Goal: Task Accomplishment & Management: Complete application form

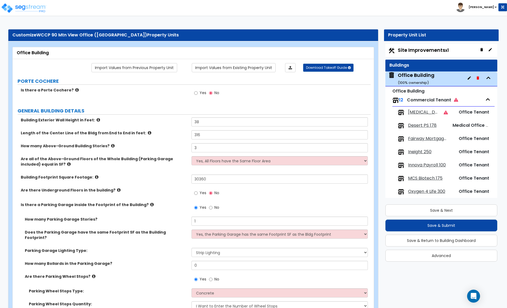
select select "2"
select select "1"
select select "3"
select select "4"
select select "2"
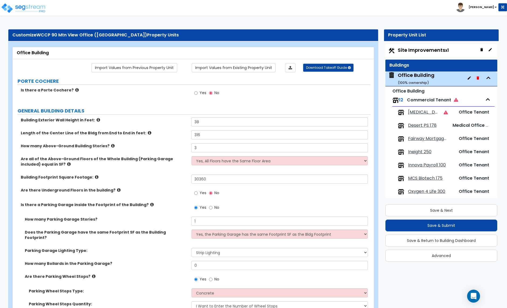
select select "2"
select select "7"
select select "13"
select select "1"
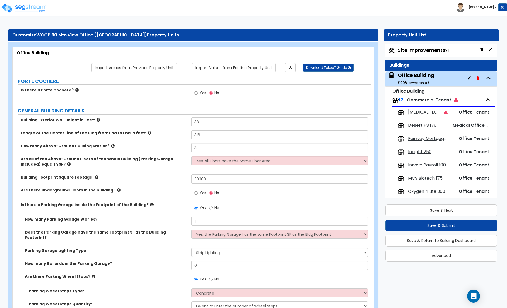
select select "1"
select select "2"
select select "1"
select select "3"
select select "1"
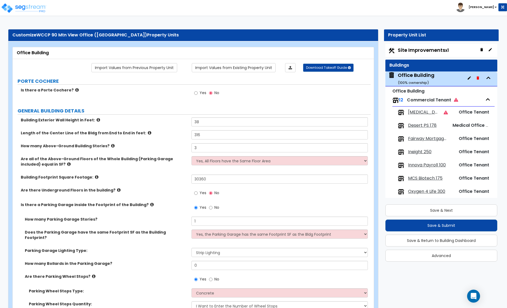
select select "1"
select select "4"
select select "1"
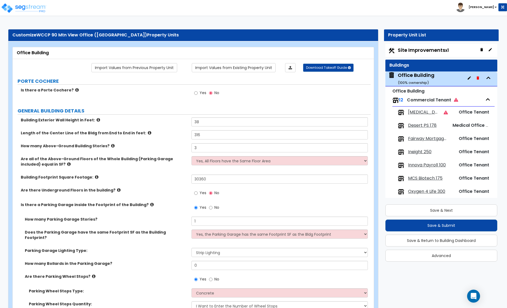
select select "1"
select select "2"
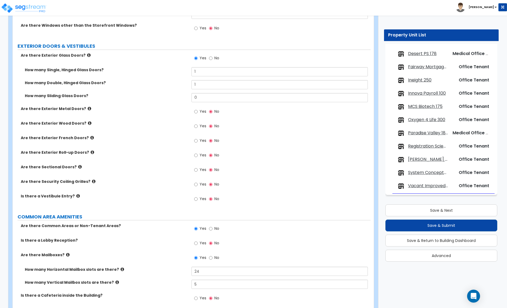
scroll to position [710, 0]
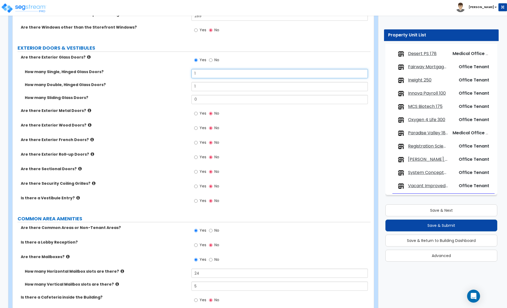
click at [197, 69] on input "1" at bounding box center [280, 73] width 176 height 9
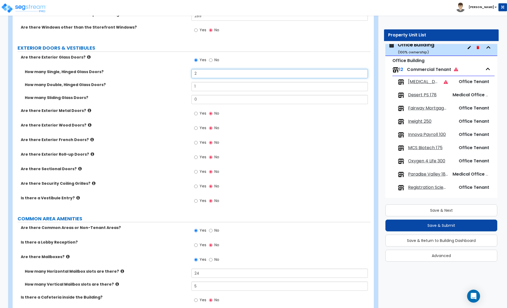
scroll to position [28, 0]
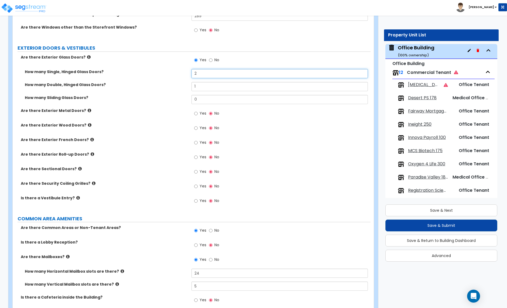
type input "2"
click at [199, 84] on input "1" at bounding box center [280, 86] width 176 height 9
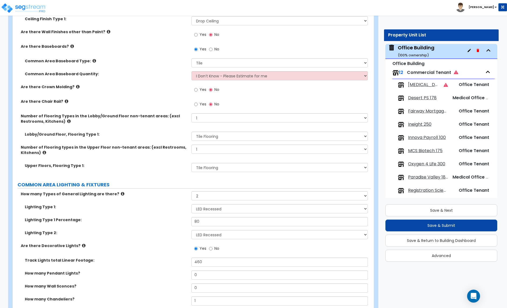
scroll to position [1032, 0]
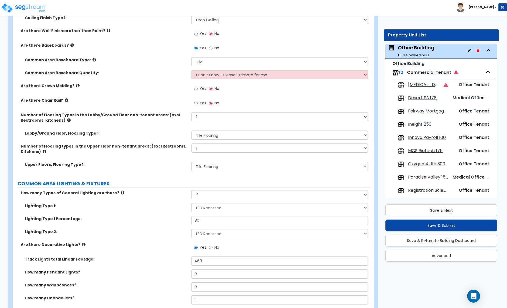
type input "2"
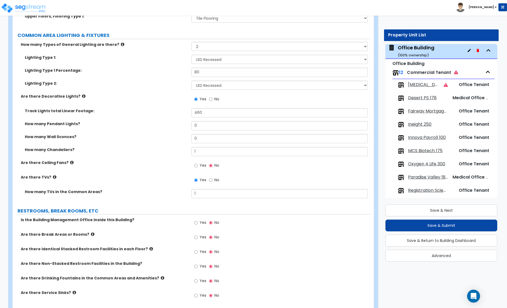
scroll to position [1183, 0]
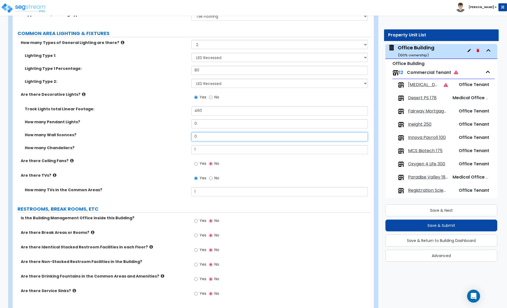
click at [199, 134] on input "0" at bounding box center [280, 136] width 176 height 9
click at [205, 132] on input "0" at bounding box center [280, 136] width 176 height 9
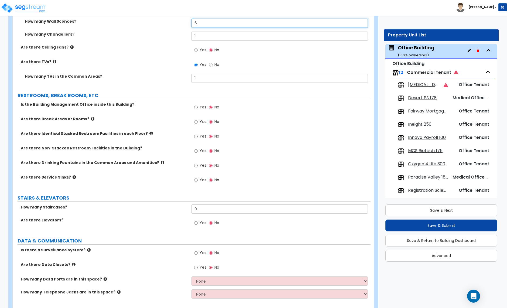
scroll to position [1298, 0]
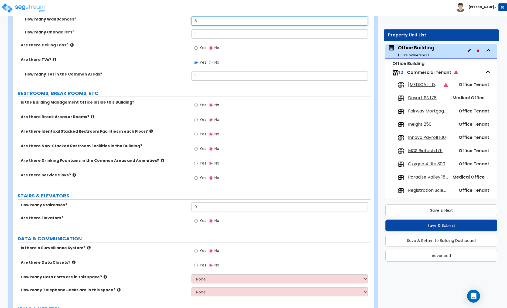
type input "6"
click at [196, 117] on input "Yes" at bounding box center [196, 120] width 4 height 6
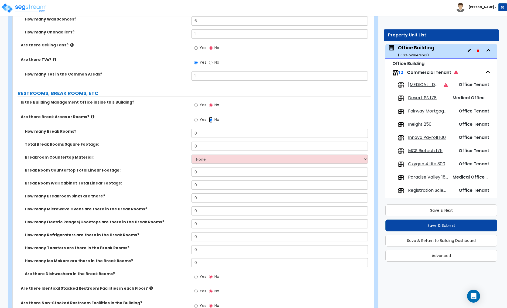
click at [212, 117] on input "No" at bounding box center [211, 120] width 4 height 6
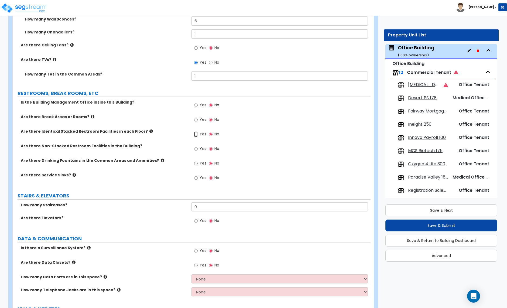
click at [196, 131] on input "Yes" at bounding box center [196, 134] width 4 height 6
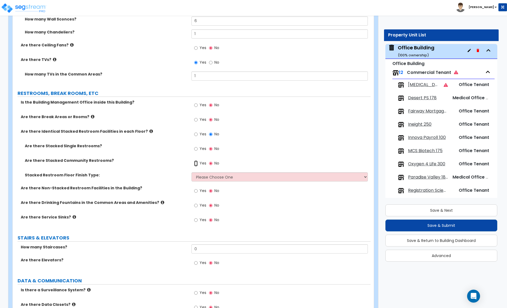
click at [197, 161] on input "Yes" at bounding box center [196, 164] width 4 height 6
radio input "true"
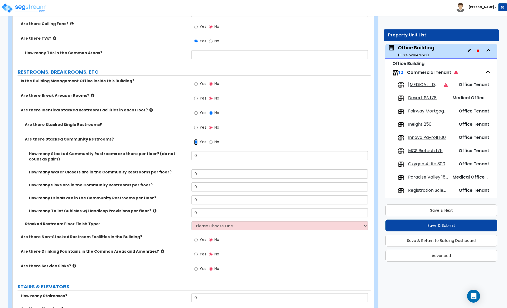
scroll to position [1320, 0]
click at [200, 153] on input "0" at bounding box center [280, 155] width 176 height 9
type input "2"
click at [202, 171] on input "0" at bounding box center [280, 173] width 176 height 9
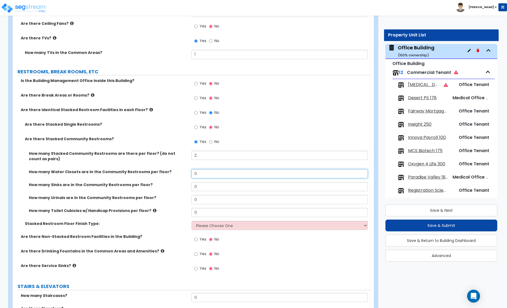
click at [202, 171] on input "0" at bounding box center [280, 173] width 176 height 9
type input "8"
click at [206, 184] on input "0" at bounding box center [280, 186] width 176 height 9
type input "4"
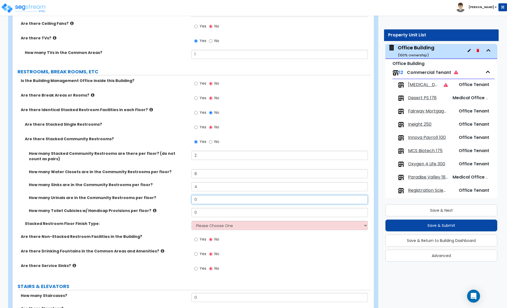
click at [200, 197] on input "0" at bounding box center [280, 199] width 176 height 9
type input "2"
click at [216, 209] on input "0" at bounding box center [280, 212] width 176 height 9
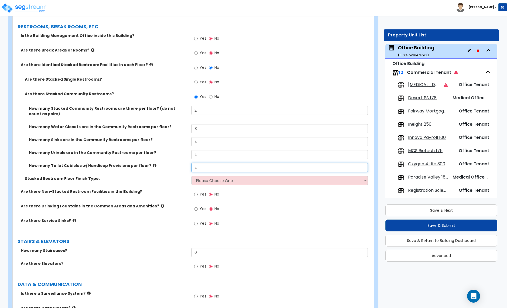
scroll to position [1366, 0]
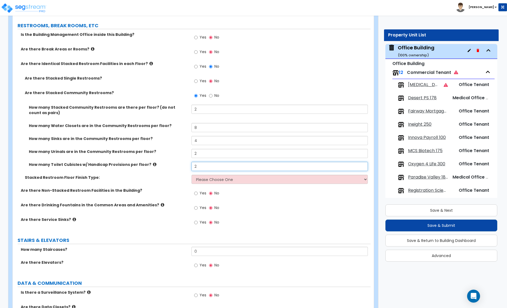
type input "2"
click at [208, 179] on select "Please Choose One Tile Laminate VCT Sheet Vinyl" at bounding box center [280, 179] width 176 height 9
select select "1"
click at [192, 175] on select "Please Choose One Tile Laminate VCT Sheet Vinyl" at bounding box center [280, 179] width 176 height 9
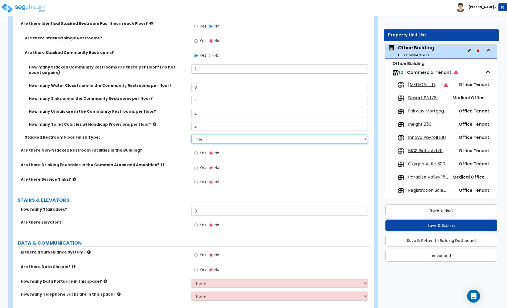
scroll to position [1407, 0]
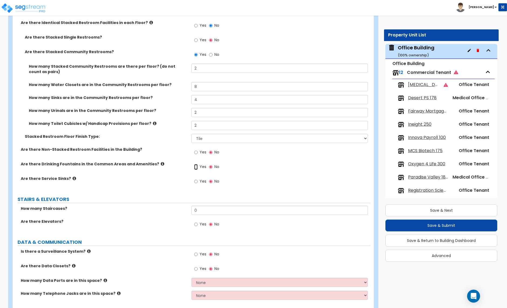
click at [196, 164] on input "Yes" at bounding box center [196, 167] width 4 height 6
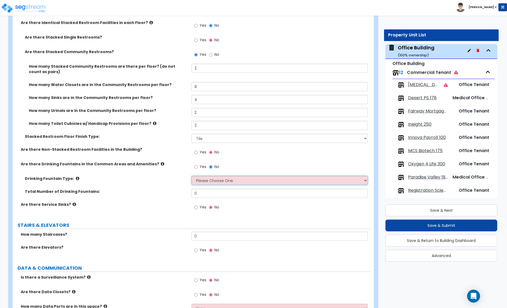
click at [203, 177] on select "Please Choose One Wall-mounted Floor-mounted" at bounding box center [280, 180] width 176 height 9
select select "1"
click at [192, 176] on select "Please Choose One Wall-mounted Floor-mounted" at bounding box center [280, 180] width 176 height 9
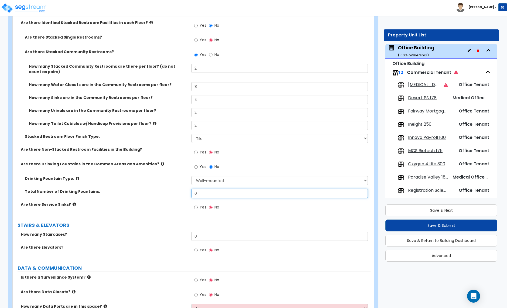
click at [207, 190] on input "0" at bounding box center [280, 193] width 176 height 9
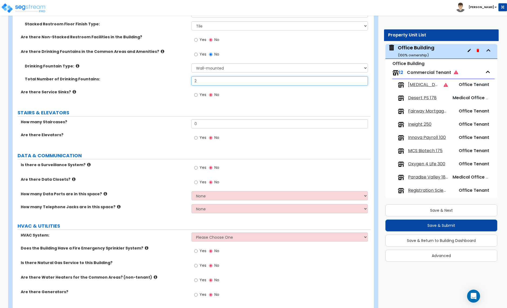
scroll to position [1536, 0]
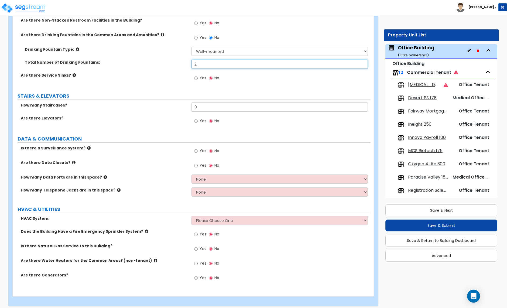
type input "2"
click at [203, 103] on input "0" at bounding box center [280, 107] width 176 height 9
click at [201, 103] on input "0" at bounding box center [280, 107] width 176 height 9
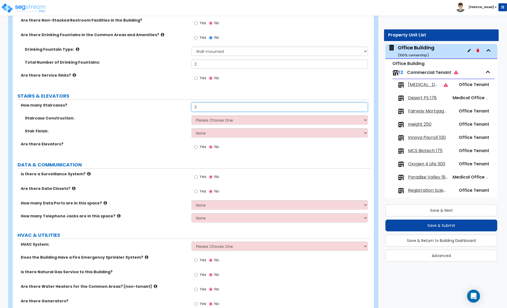
type input "3"
click at [207, 116] on select "Please Choose One Concrete Steel Wood Please Choose For Me" at bounding box center [280, 120] width 176 height 9
click at [218, 118] on select "Please Choose One Concrete Steel Wood Please Choose For Me" at bounding box center [280, 120] width 176 height 9
select select "2"
click at [192, 116] on select "Please Choose One Concrete Steel Wood Please Choose For Me" at bounding box center [280, 120] width 176 height 9
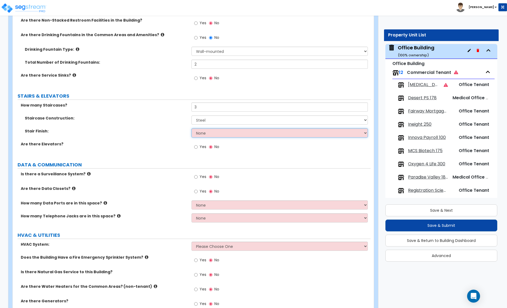
click at [222, 128] on select "None Tile Wood Laminate VCT Sheet Carpet Sheet Vinyl Carpet Tile" at bounding box center [280, 132] width 176 height 9
click at [209, 130] on select "None Tile Wood Laminate VCT Sheet Carpet Sheet Vinyl Carpet Tile" at bounding box center [280, 132] width 176 height 9
drag, startPoint x: 197, startPoint y: 144, endPoint x: 207, endPoint y: 147, distance: 10.2
click at [197, 144] on input "Yes" at bounding box center [196, 147] width 4 height 6
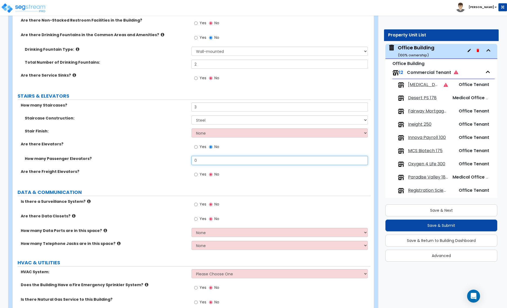
click at [197, 159] on input "0" at bounding box center [280, 160] width 176 height 9
type input "2"
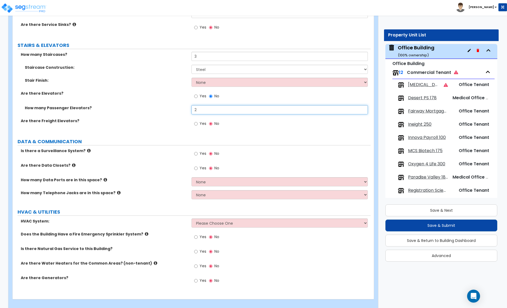
scroll to position [1590, 0]
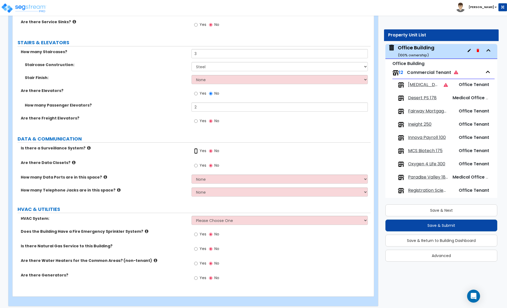
click at [196, 148] on input "Yes" at bounding box center [196, 151] width 4 height 6
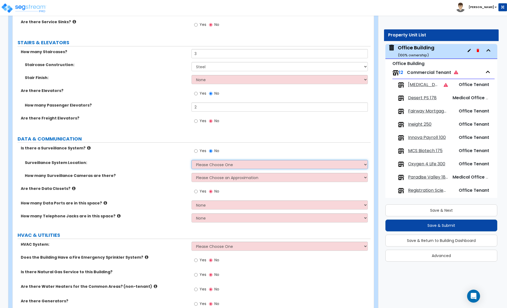
click at [211, 161] on select "Please Choose One Inside the Building Outside the Building Both Inside & Outside" at bounding box center [280, 164] width 176 height 9
select select "3"
click at [192, 160] on select "Please Choose One Inside the Building Outside the Building Both Inside & Outside" at bounding box center [280, 164] width 176 height 9
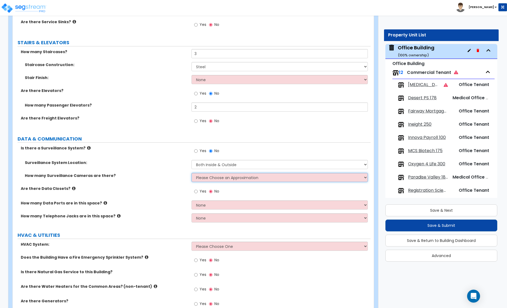
click at [208, 175] on select "Please Choose an Approximation Barely Noticed Any Noticed a Couple Frequently S…" at bounding box center [280, 177] width 176 height 9
click at [192, 173] on select "Please Choose an Approximation Barely Noticed Any Noticed a Couple Frequently S…" at bounding box center [280, 177] width 176 height 9
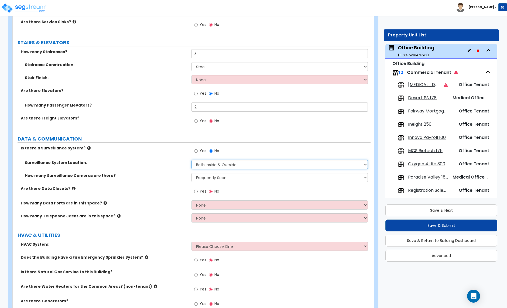
click at [222, 162] on select "Please Choose One Inside the Building Outside the Building Both Inside & Outside" at bounding box center [280, 164] width 176 height 9
click at [192, 160] on select "Please Choose One Inside the Building Outside the Building Both Inside & Outside" at bounding box center [280, 164] width 176 height 9
click at [218, 176] on select "Please Choose an Approximation Barely Noticed Any Noticed a Couple Frequently S…" at bounding box center [280, 177] width 176 height 9
select select "2"
click at [192, 173] on select "Please Choose an Approximation Barely Noticed Any Noticed a Couple Frequently S…" at bounding box center [280, 177] width 176 height 9
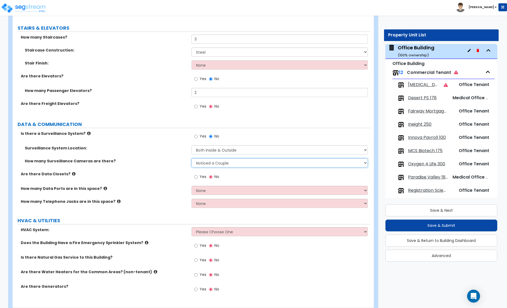
scroll to position [1616, 0]
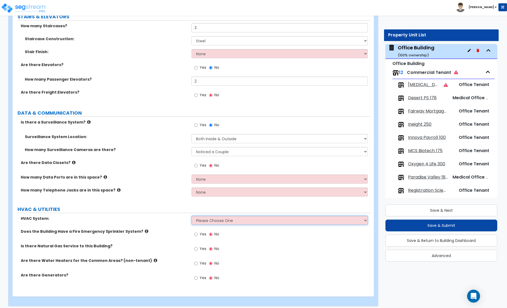
click at [201, 219] on select "Please Choose One Rooftop Unit Furnace-Condenser Forced Air Split Heating/Cooli…" at bounding box center [280, 220] width 176 height 9
click at [192, 216] on select "Please Choose One Rooftop Unit Furnace-Condenser Forced Air Split Heating/Cooli…" at bounding box center [280, 220] width 176 height 9
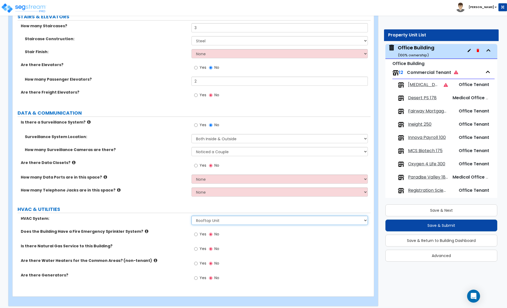
click at [213, 219] on select "Please Choose One Rooftop Unit Furnace-Condenser Forced Air Split Heating/Cooli…" at bounding box center [280, 220] width 176 height 9
click at [192, 216] on select "Please Choose One Rooftop Unit Furnace-Condenser Forced Air Split Heating/Cooli…" at bounding box center [280, 220] width 176 height 9
click at [225, 216] on select "Please Choose One Rooftop Unit Furnace-Condenser Forced Air Split Heating/Cooli…" at bounding box center [280, 220] width 176 height 9
click at [192, 216] on select "Please Choose One Rooftop Unit Furnace-Condenser Forced Air Split Heating/Cooli…" at bounding box center [280, 220] width 176 height 9
click at [228, 218] on select "Please Choose One Rooftop Unit Furnace-Condenser Forced Air Split Heating/Cooli…" at bounding box center [280, 220] width 176 height 9
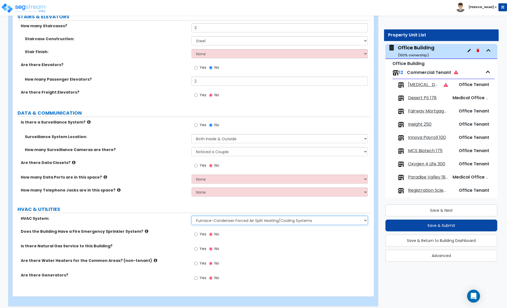
click at [192, 216] on select "Please Choose One Rooftop Unit Furnace-Condenser Forced Air Split Heating/Cooli…" at bounding box center [280, 220] width 176 height 9
click at [237, 218] on select "Please Choose One Rooftop Unit Furnace-Condenser Forced Air Split Heating/Cooli…" at bounding box center [280, 220] width 176 height 9
click at [192, 216] on select "Please Choose One Rooftop Unit Furnace-Condenser Forced Air Split Heating/Cooli…" at bounding box center [280, 220] width 176 height 9
click at [229, 216] on select "Please Choose One Rooftop Unit Furnace-Condenser Forced Air Split Heating/Cooli…" at bounding box center [280, 220] width 176 height 9
click at [227, 217] on select "Please Choose One Rooftop Unit Furnace-Condenser Forced Air Split Heating/Cooli…" at bounding box center [280, 220] width 176 height 9
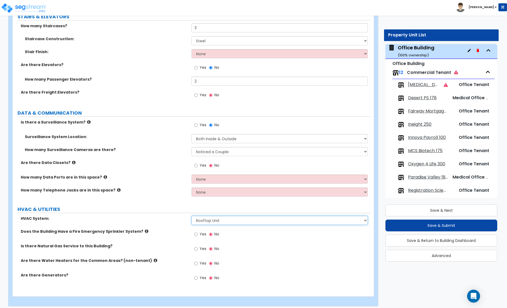
click at [225, 216] on select "Please Choose One Rooftop Unit Furnace-Condenser Forced Air Split Heating/Cooli…" at bounding box center [280, 220] width 176 height 9
click at [228, 217] on select "Please Choose One Rooftop Unit Furnace-Condenser Forced Air Split Heating/Cooli…" at bounding box center [280, 220] width 176 height 9
click at [226, 216] on select "Please Choose One Rooftop Unit Furnace-Condenser Forced Air Split Heating/Cooli…" at bounding box center [280, 220] width 176 height 9
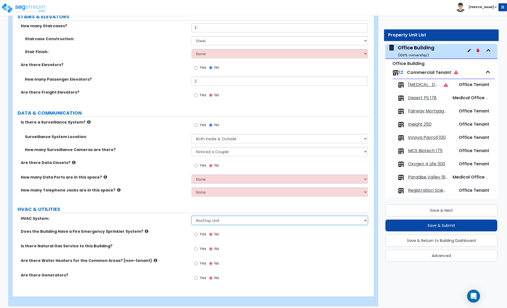
click at [226, 216] on select "Please Choose One Rooftop Unit Furnace-Condenser Forced Air Split Heating/Cooli…" at bounding box center [280, 220] width 176 height 9
click at [228, 216] on select "Please Choose One Rooftop Unit Furnace-Condenser Forced Air Split Heating/Cooli…" at bounding box center [280, 220] width 176 height 9
click at [192, 216] on select "Please Choose One Rooftop Unit Furnace-Condenser Forced Air Split Heating/Cooli…" at bounding box center [280, 220] width 176 height 9
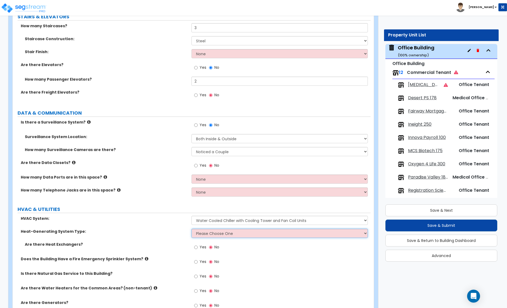
click at [217, 231] on select "Please Choose One Electric Boiler Heating System Gas Terminal Unit Heating Syst…" at bounding box center [280, 233] width 176 height 9
click at [225, 217] on select "Please Choose One Rooftop Unit Furnace-Condenser Forced Air Split Heating/Cooli…" at bounding box center [280, 220] width 176 height 9
click at [229, 218] on select "Please Choose One Rooftop Unit Furnace-Condenser Forced Air Split Heating/Cooli…" at bounding box center [280, 220] width 176 height 9
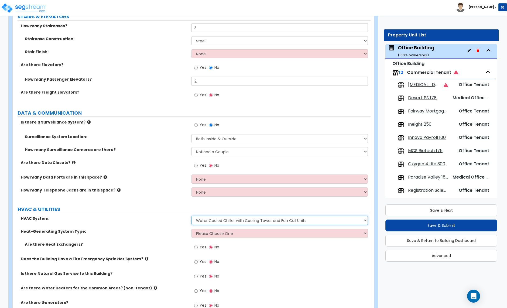
select select "4"
click at [192, 216] on select "Please Choose One Rooftop Unit Furnace-Condenser Forced Air Split Heating/Cooli…" at bounding box center [280, 220] width 176 height 9
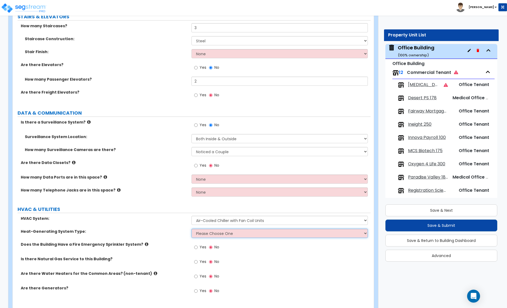
click at [230, 231] on select "Please Choose One Electric Boiler Heating System Gas Terminal Unit Heating Syst…" at bounding box center [280, 233] width 176 height 9
click at [240, 232] on select "Please Choose One Electric Boiler Heating System Gas Terminal Unit Heating Syst…" at bounding box center [280, 233] width 176 height 9
click at [242, 230] on select "Please Choose One Electric Boiler Heating System Gas Terminal Unit Heating Syst…" at bounding box center [280, 233] width 176 height 9
click at [225, 229] on select "Please Choose One Electric Boiler Heating System Gas Terminal Unit Heating Syst…" at bounding box center [280, 233] width 176 height 9
click at [232, 229] on select "Please Choose One Electric Boiler Heating System Gas Terminal Unit Heating Syst…" at bounding box center [280, 233] width 176 height 9
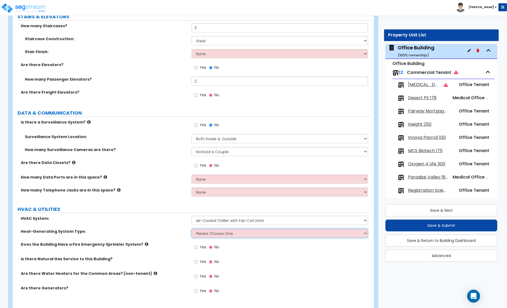
select select "1"
click at [192, 229] on select "Please Choose One Electric Boiler Heating System Gas Terminal Unit Heating Syst…" at bounding box center [280, 233] width 176 height 9
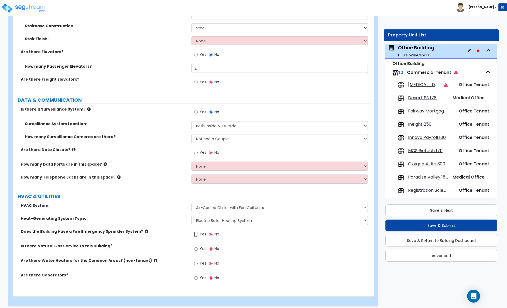
click at [198, 232] on input "Yes" at bounding box center [196, 235] width 4 height 6
click at [197, 246] on input "Yes" at bounding box center [196, 249] width 4 height 6
click at [196, 261] on input "Yes" at bounding box center [196, 264] width 4 height 6
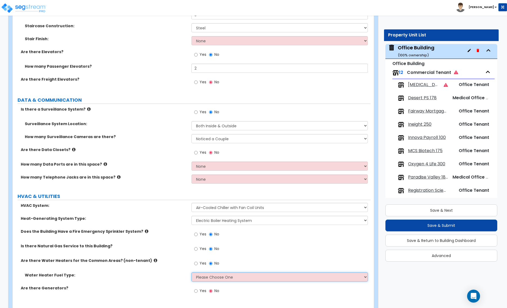
click at [211, 273] on select "Please Choose One Gas Electric" at bounding box center [280, 277] width 176 height 9
select select "1"
click at [192, 273] on select "Please Choose One Gas Electric" at bounding box center [280, 277] width 176 height 9
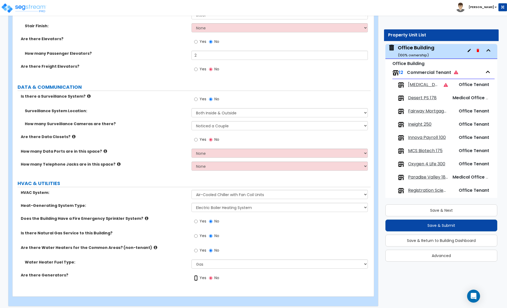
click at [196, 275] on input "Yes" at bounding box center [196, 278] width 4 height 6
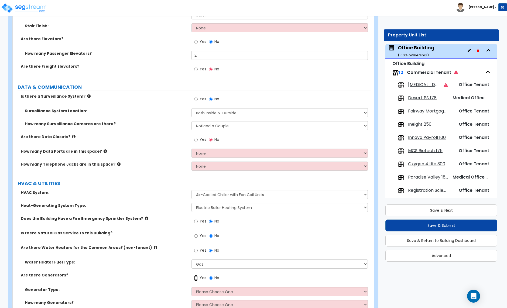
scroll to position [1668, 0]
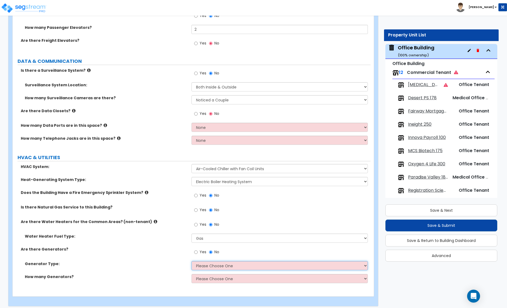
click at [198, 263] on select "Please Choose One Gas Diesel" at bounding box center [280, 265] width 176 height 9
click at [211, 249] on input "No" at bounding box center [211, 252] width 4 height 6
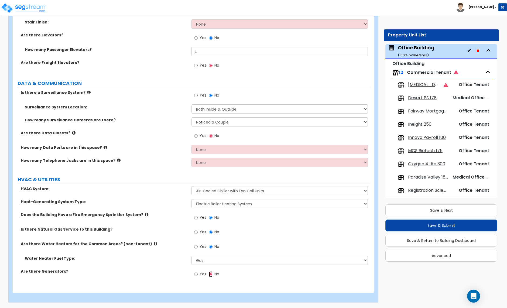
scroll to position [1642, 0]
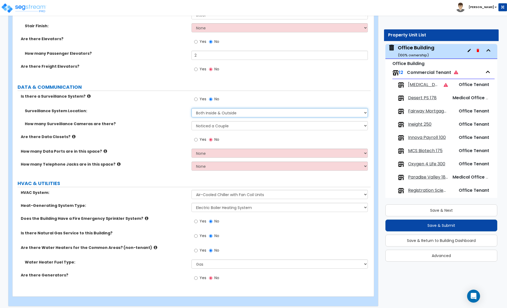
click at [236, 111] on select "Please Choose One Inside the Building Outside the Building Both Inside & Outside" at bounding box center [280, 112] width 176 height 9
select select "1"
click at [192, 108] on select "Please Choose One Inside the Building Outside the Building Both Inside & Outside" at bounding box center [280, 112] width 176 height 9
click at [211, 152] on select "None Please Estimate for Me I will specify the Quantity Exactly" at bounding box center [280, 153] width 176 height 9
select select "1"
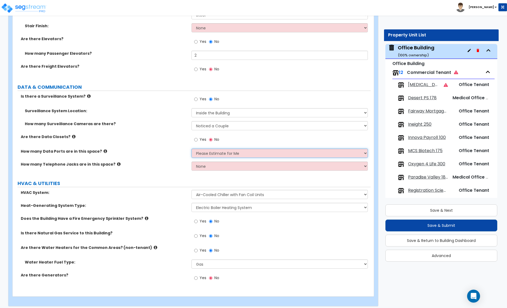
click at [192, 149] on select "None Please Estimate for Me I will specify the Quantity Exactly" at bounding box center [280, 153] width 176 height 9
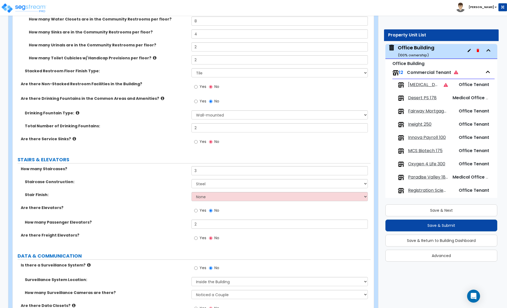
scroll to position [1472, 0]
click at [215, 193] on select "None Tile Wood Laminate VCT Sheet Carpet Sheet Vinyl Carpet Tile" at bounding box center [280, 197] width 176 height 9
click at [428, 212] on button "Save & Next" at bounding box center [442, 211] width 112 height 12
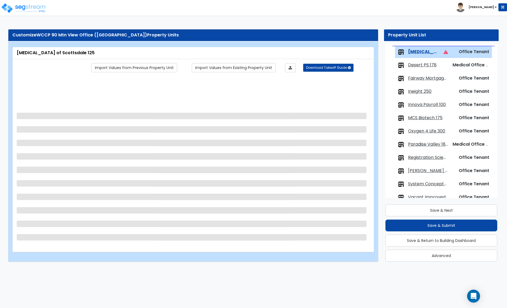
scroll to position [63, 0]
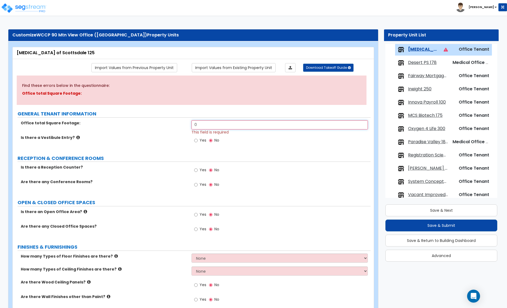
click at [195, 124] on input "0" at bounding box center [280, 124] width 176 height 9
drag, startPoint x: 195, startPoint y: 124, endPoint x: 200, endPoint y: 125, distance: 5.2
click at [195, 124] on input "0" at bounding box center [280, 124] width 176 height 9
type input "1,567"
click at [231, 149] on div "Yes No" at bounding box center [281, 142] width 179 height 15
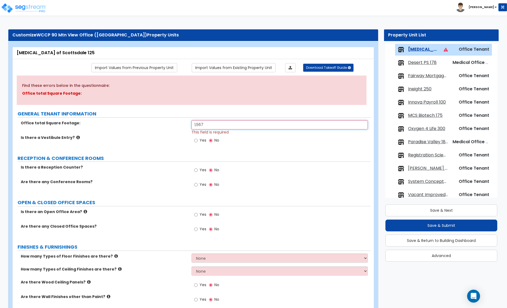
click at [217, 127] on input "1,567" at bounding box center [280, 124] width 176 height 9
click at [209, 125] on input "1,567" at bounding box center [280, 124] width 176 height 9
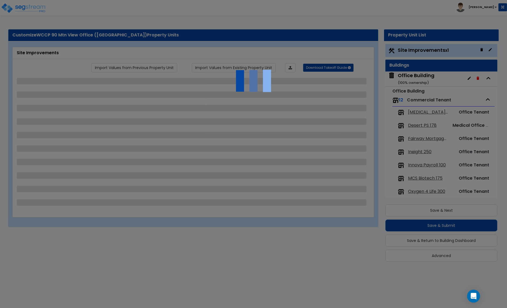
scroll to position [1, 0]
select select "2"
select select "1"
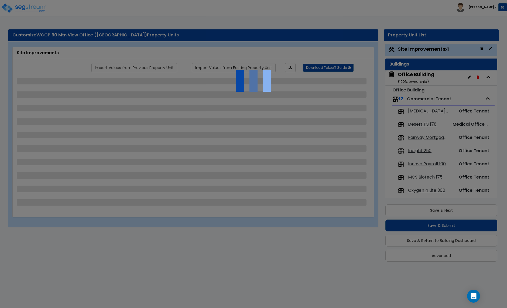
select select "3"
select select "1"
select select "2"
select select "4"
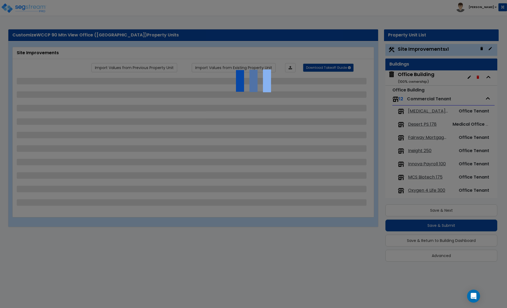
select select "1"
select select "2"
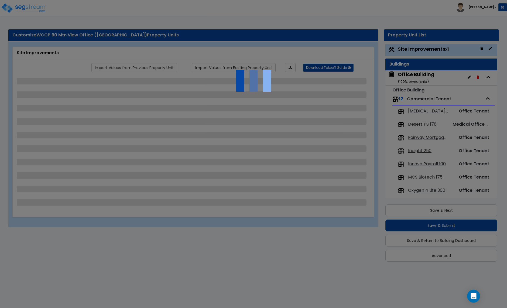
select select "2"
select select "3"
select select "1"
select select "3"
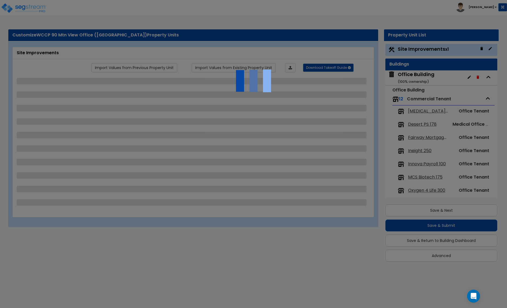
select select "1"
select select "2"
select select "4"
select select "3"
select select "2"
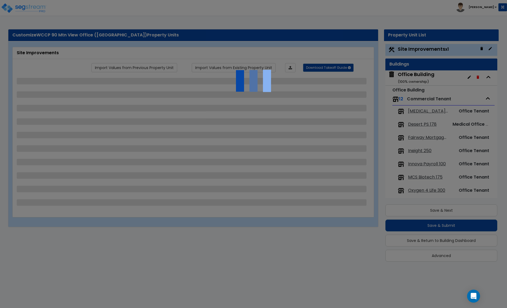
select select "4"
select select "3"
select select "2"
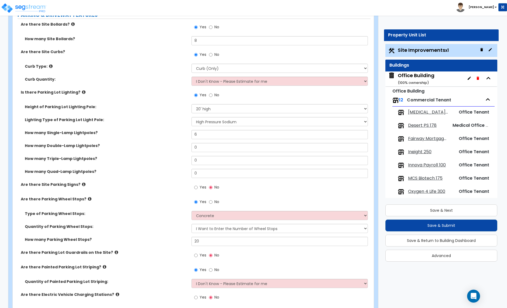
scroll to position [327, 0]
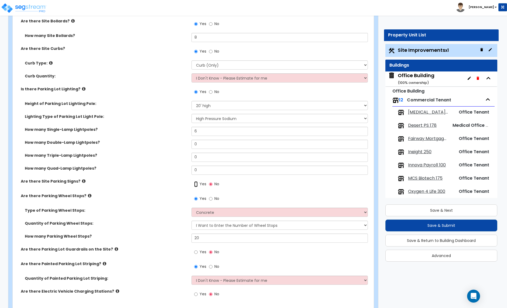
click at [196, 184] on input "Yes" at bounding box center [196, 184] width 4 height 6
radio input "true"
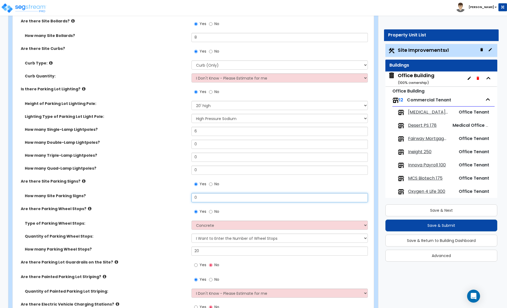
click at [200, 197] on input "0" at bounding box center [280, 197] width 176 height 9
type input "48"
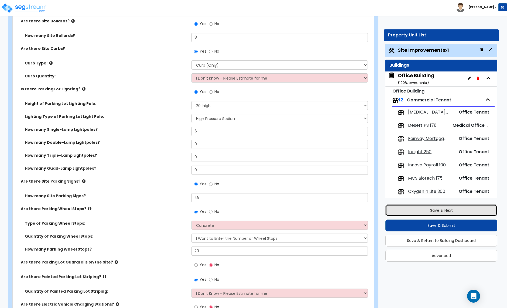
drag, startPoint x: 433, startPoint y: 215, endPoint x: 421, endPoint y: 213, distance: 12.5
click at [433, 215] on button "Save & Next" at bounding box center [442, 211] width 112 height 12
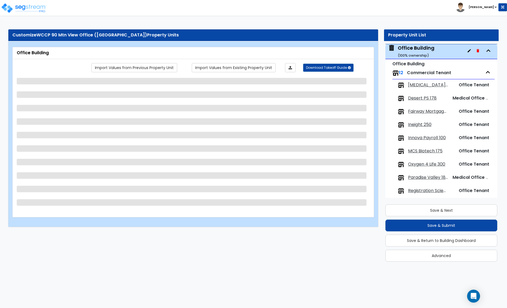
scroll to position [28, 0]
select select "2"
select select "1"
select select "3"
select select "4"
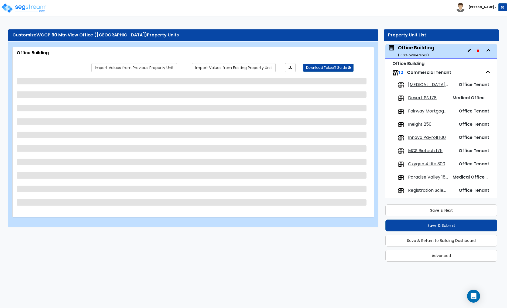
select select "2"
select select "7"
select select "13"
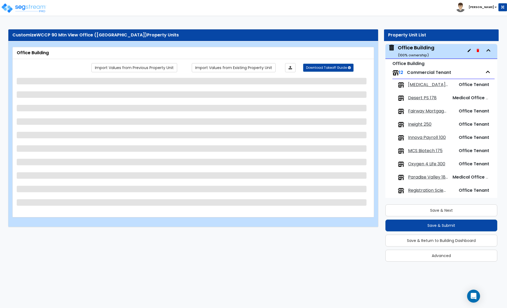
select select "1"
select select "2"
select select "1"
select select "3"
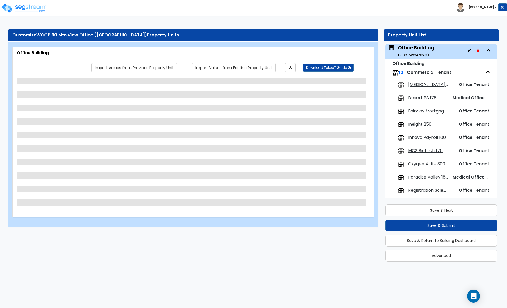
select select "1"
select select "4"
select select "1"
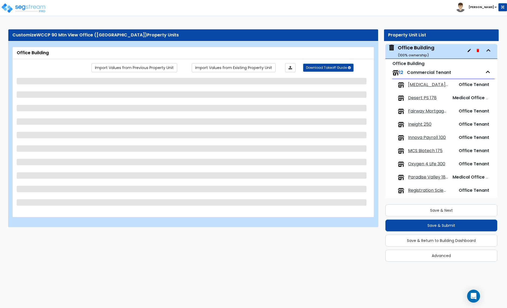
select select "1"
select select "2"
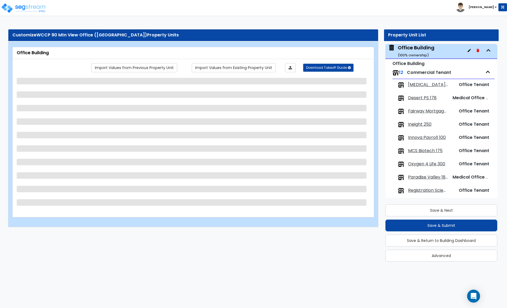
select select "1"
select select "2"
select select "1"
select select "2"
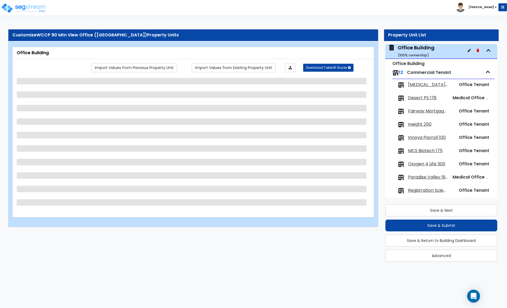
select select "1"
select select "4"
select select "1"
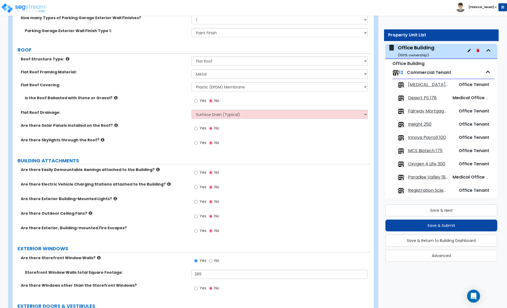
scroll to position [454, 0]
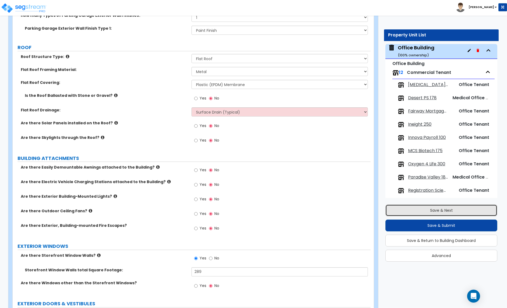
click at [451, 210] on button "Save & Next" at bounding box center [442, 211] width 112 height 12
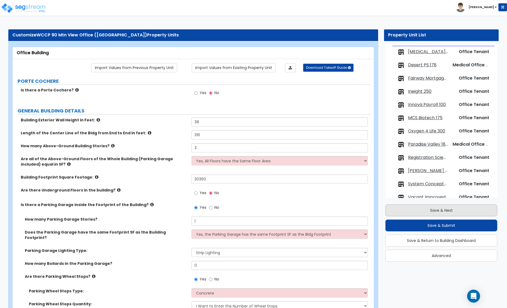
scroll to position [63, 0]
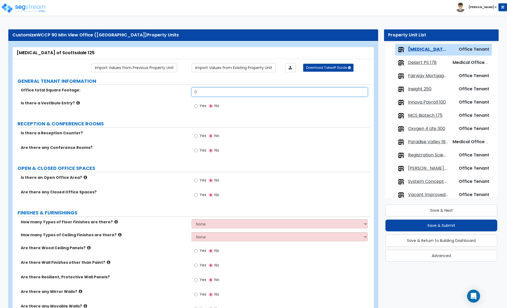
click at [204, 94] on input "0" at bounding box center [280, 91] width 176 height 9
type input "1,567"
click at [247, 114] on div "Yes No" at bounding box center [281, 107] width 179 height 15
click at [197, 137] on input "Yes" at bounding box center [196, 136] width 4 height 6
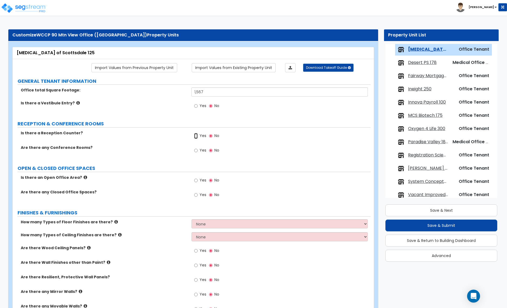
radio input "true"
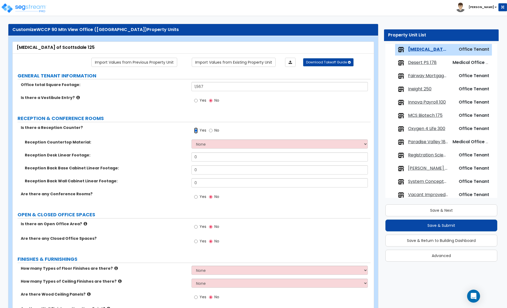
scroll to position [0, 0]
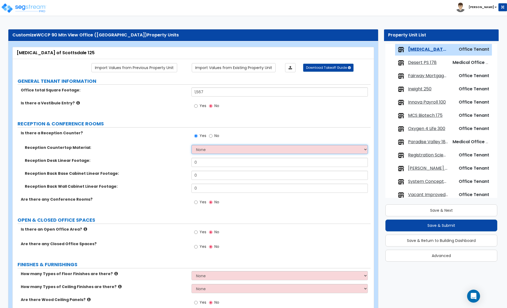
click at [211, 153] on select "None Plastic Laminate Solid Surface Stone Quartz Marble Tile Wood Stainless Ste…" at bounding box center [280, 149] width 176 height 9
select select "2"
click at [192, 145] on select "None Plastic Laminate Solid Surface Stone Quartz Marble Tile Wood Stainless Ste…" at bounding box center [280, 149] width 176 height 9
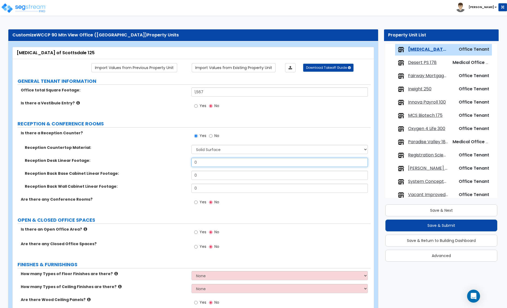
click at [200, 165] on input "0" at bounding box center [280, 162] width 176 height 9
type input "8"
click at [113, 176] on label "Reception Back Base Cabinet Linear Footage:" at bounding box center [106, 173] width 163 height 5
click at [100, 176] on label "Reception Back Base Cabinet Linear Footage:" at bounding box center [106, 173] width 163 height 5
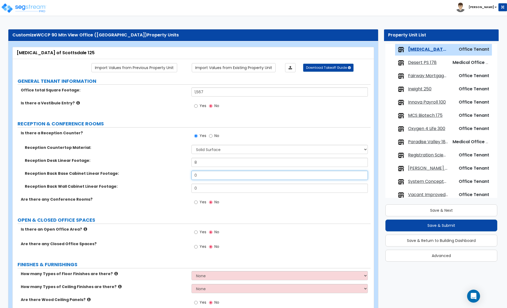
click at [199, 177] on input "0" at bounding box center [280, 175] width 176 height 9
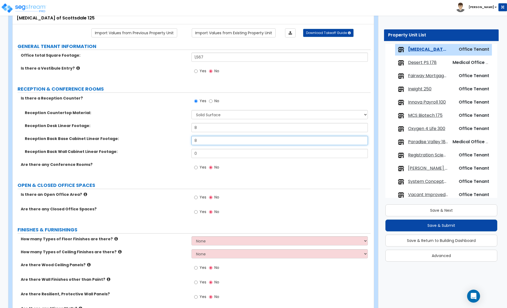
scroll to position [36, 0]
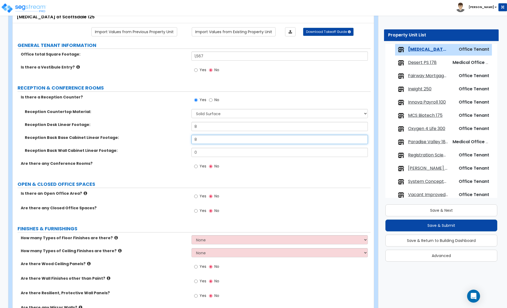
type input "8"
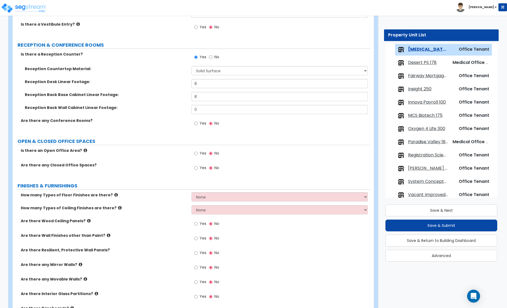
scroll to position [81, 0]
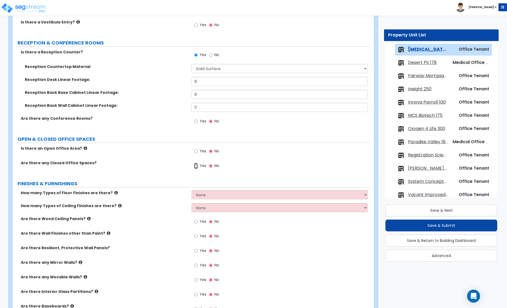
click at [196, 167] on input "Yes" at bounding box center [196, 166] width 4 height 6
radio input "true"
select select "1"
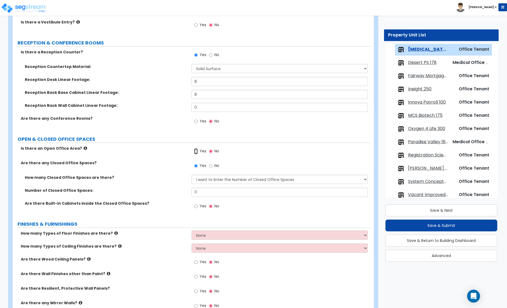
click at [195, 152] on input "Yes" at bounding box center [196, 151] width 4 height 6
radio input "true"
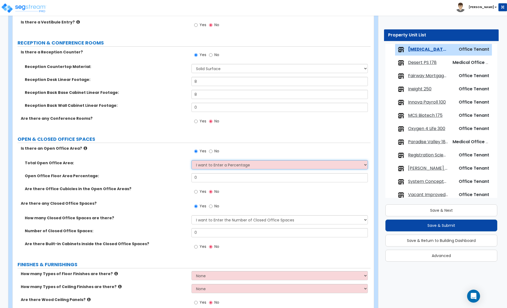
click at [211, 164] on select "I want to Enter a Percentage I want to Enter the Square Footage" at bounding box center [280, 164] width 176 height 9
click at [192, 161] on select "I want to Enter a Percentage I want to Enter the Square Footage" at bounding box center [280, 164] width 176 height 9
click at [202, 178] on input "0" at bounding box center [280, 177] width 176 height 9
click at [203, 178] on input "30" at bounding box center [280, 177] width 176 height 9
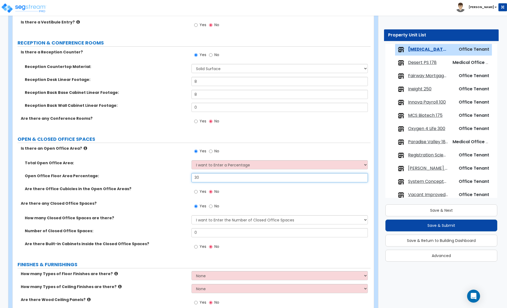
click at [203, 178] on input "30" at bounding box center [280, 177] width 176 height 9
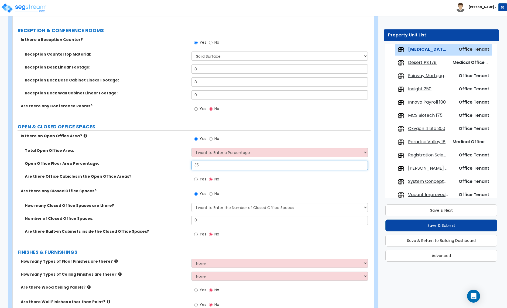
scroll to position [96, 0]
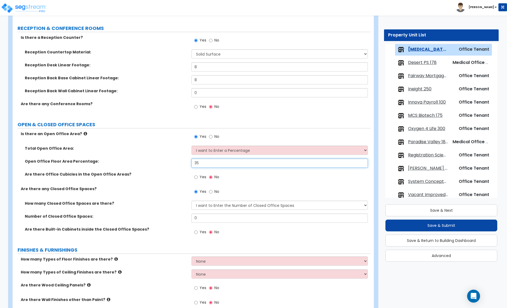
type input "35"
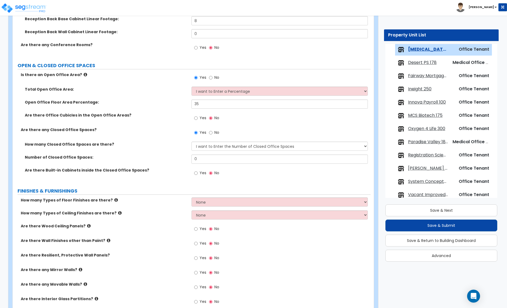
scroll to position [157, 0]
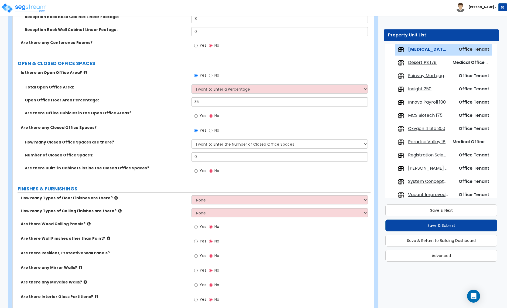
click at [84, 74] on icon at bounding box center [86, 72] width 4 height 4
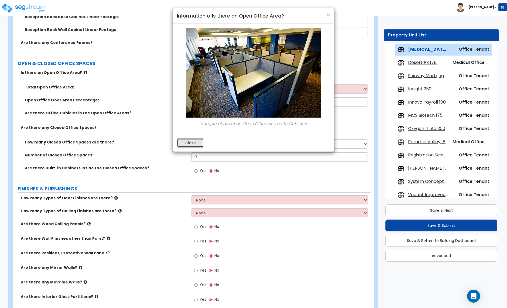
click at [191, 144] on button "Close" at bounding box center [190, 142] width 27 height 9
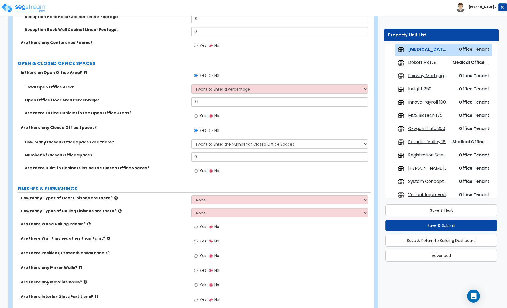
scroll to position [158, 0]
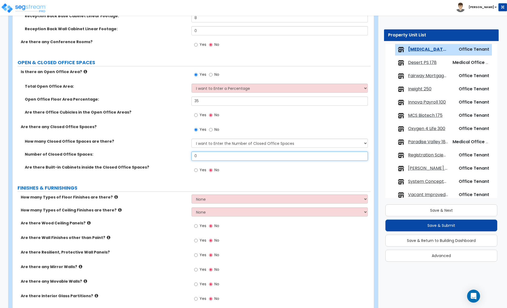
click at [201, 159] on input "0" at bounding box center [280, 156] width 176 height 9
type input "3"
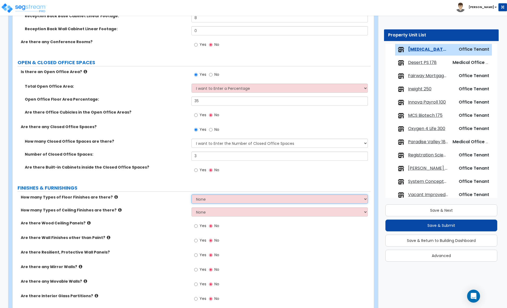
click at [200, 202] on select "None 1 2 3 4" at bounding box center [280, 199] width 176 height 9
select select "2"
click at [192, 195] on select "None 1 2 3 4" at bounding box center [280, 199] width 176 height 9
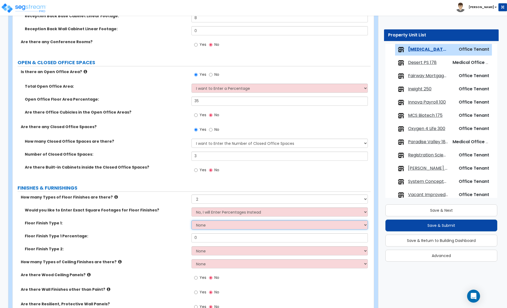
click at [209, 225] on select "None Tile Flooring Hardwood Flooring Resilient Laminate Flooring VCT Flooring S…" at bounding box center [280, 225] width 176 height 9
select select "5"
click at [192, 221] on select "None Tile Flooring Hardwood Flooring Resilient Laminate Flooring VCT Flooring S…" at bounding box center [280, 225] width 176 height 9
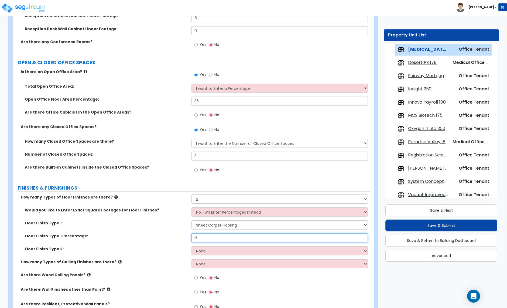
click at [200, 239] on input "0" at bounding box center [280, 237] width 176 height 9
type input "90"
click at [215, 256] on select "None Tile Flooring Hardwood Flooring Resilient Laminate Flooring VCT Flooring S…" at bounding box center [280, 250] width 176 height 9
select select "1"
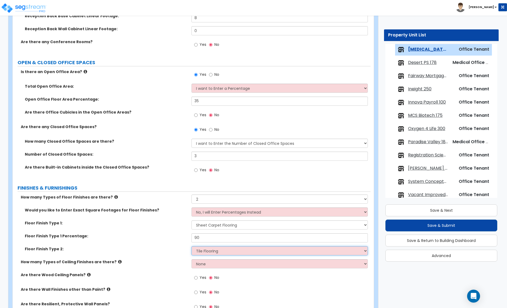
click at [192, 247] on select "None Tile Flooring Hardwood Flooring Resilient Laminate Flooring VCT Flooring S…" at bounding box center [280, 250] width 176 height 9
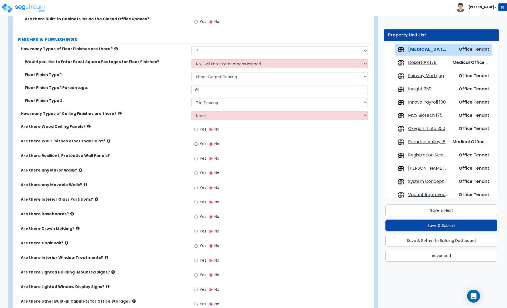
scroll to position [307, 0]
click at [221, 116] on select "None 1 2 3" at bounding box center [280, 114] width 176 height 9
select select "1"
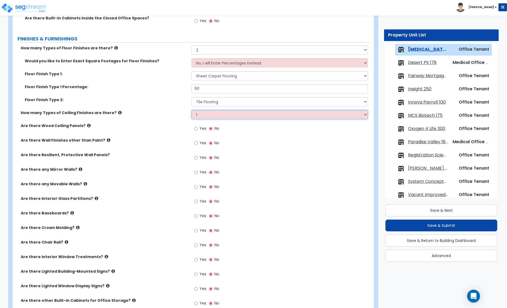
click at [192, 111] on select "None 1 2 3" at bounding box center [280, 114] width 176 height 9
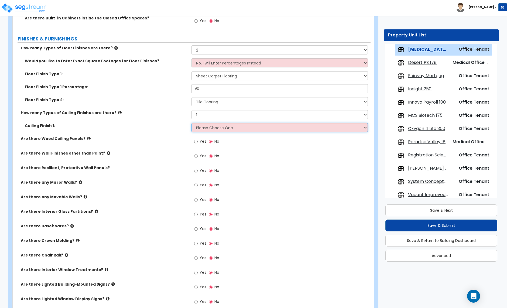
click at [216, 128] on select "Please Choose One Drop Ceiling Open Ceiling Drywall Ceiling" at bounding box center [280, 127] width 176 height 9
select select "1"
click at [192, 124] on select "Please Choose One Drop Ceiling Open Ceiling Drywall Ceiling" at bounding box center [280, 127] width 176 height 9
click at [225, 130] on select "Please Choose One Drop Ceiling Open Ceiling Drywall Ceiling" at bounding box center [280, 127] width 176 height 9
click at [192, 124] on select "Please Choose One Drop Ceiling Open Ceiling Drywall Ceiling" at bounding box center [280, 127] width 176 height 9
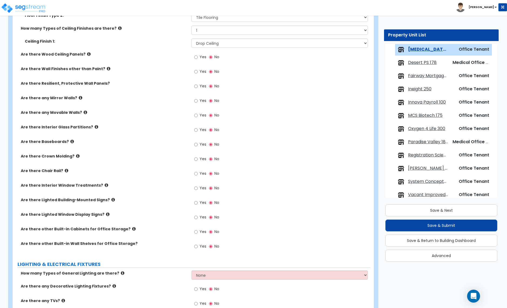
scroll to position [394, 0]
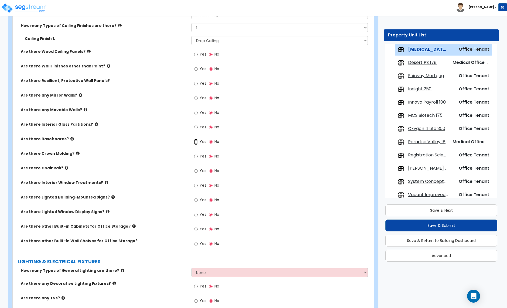
click at [195, 143] on input "Yes" at bounding box center [196, 142] width 4 height 6
radio input "true"
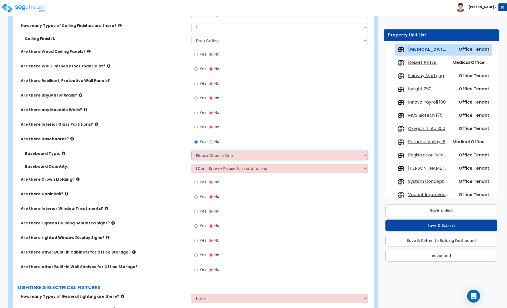
click at [209, 154] on select "Please Choose One Wood Vinyl Carpet Tile" at bounding box center [280, 155] width 176 height 9
select select "2"
click at [192, 151] on select "Please Choose One Wood Vinyl Carpet Tile" at bounding box center [280, 155] width 176 height 9
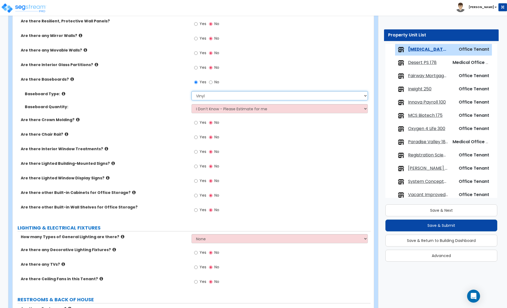
scroll to position [454, 0]
click at [197, 152] on input "Yes" at bounding box center [196, 152] width 4 height 6
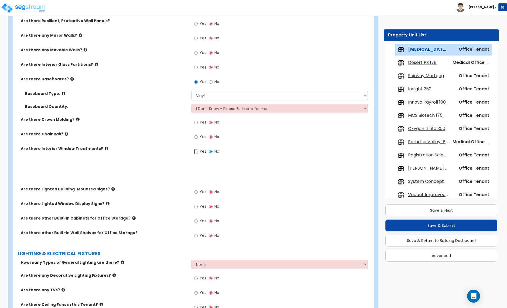
radio input "true"
click at [197, 152] on input "Yes" at bounding box center [196, 152] width 4 height 6
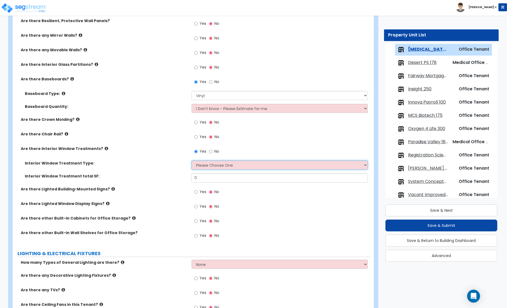
click at [206, 168] on select "Please Choose One Vertical Blinds Window Shades Venetian Blinds Wood Shutters" at bounding box center [280, 165] width 176 height 9
select select "3"
click at [192, 161] on select "Please Choose One Vertical Blinds Window Shades Venetian Blinds Wood Shutters" at bounding box center [280, 165] width 176 height 9
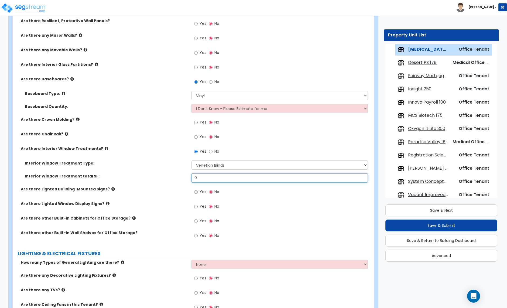
click at [202, 180] on input "0" at bounding box center [280, 178] width 176 height 9
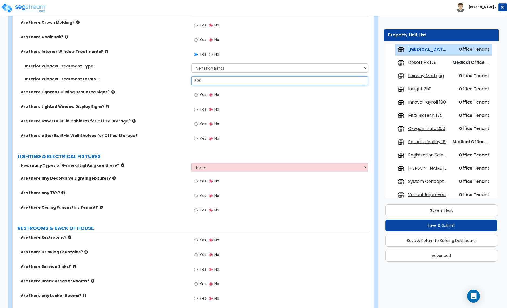
scroll to position [552, 0]
type input "300"
click at [197, 138] on input "Yes" at bounding box center [196, 138] width 4 height 6
radio input "true"
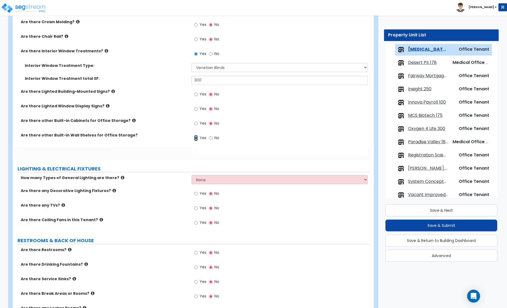
click at [197, 138] on input "Yes" at bounding box center [196, 138] width 4 height 6
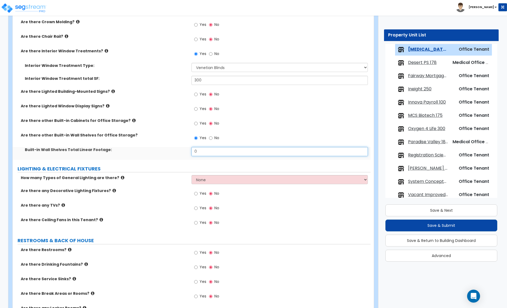
click at [208, 154] on input "0" at bounding box center [280, 151] width 176 height 9
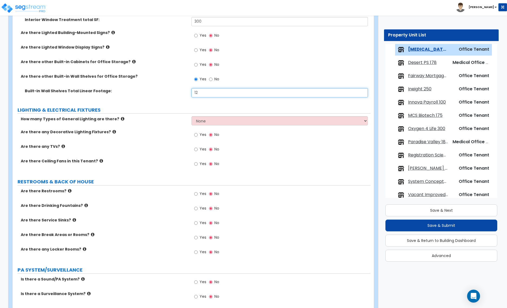
scroll to position [612, 0]
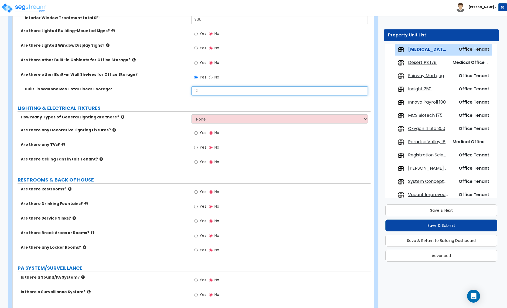
type input "12"
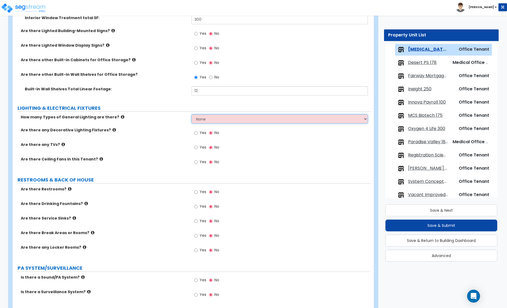
click at [218, 123] on select "None 1 2 3" at bounding box center [280, 118] width 176 height 9
select select "1"
click at [192, 115] on select "None 1 2 3" at bounding box center [280, 118] width 176 height 9
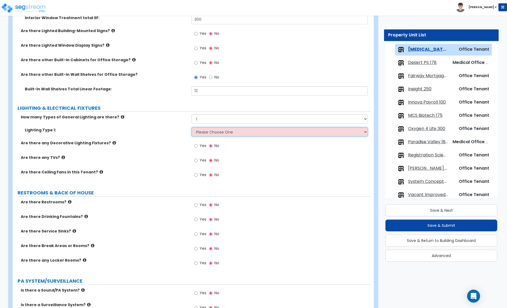
click at [210, 133] on select "Please Choose One LED Surface-Mounted LED Recessed Fluorescent Surface-Mounted …" at bounding box center [280, 131] width 176 height 9
select select "4"
click at [192, 128] on select "Please Choose One LED Surface-Mounted LED Recessed Fluorescent Surface-Mounted …" at bounding box center [280, 131] width 176 height 9
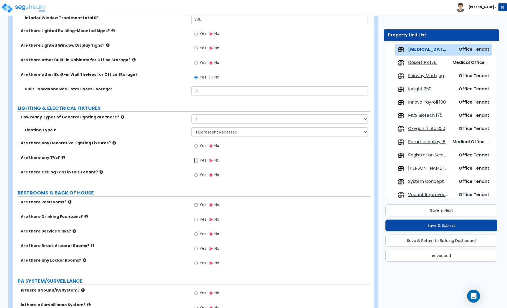
click at [197, 162] on input "Yes" at bounding box center [196, 161] width 4 height 6
radio input "true"
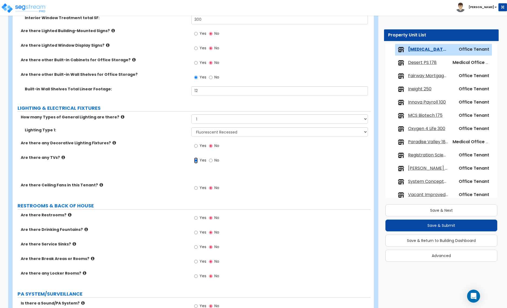
click at [197, 162] on input "Yes" at bounding box center [196, 161] width 4 height 6
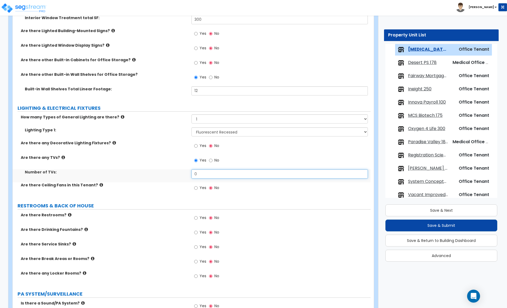
click at [209, 177] on input "0" at bounding box center [280, 174] width 176 height 9
type input "1"
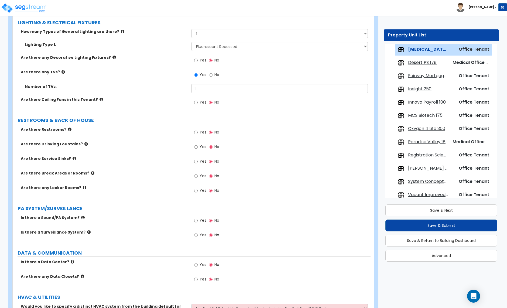
scroll to position [699, 0]
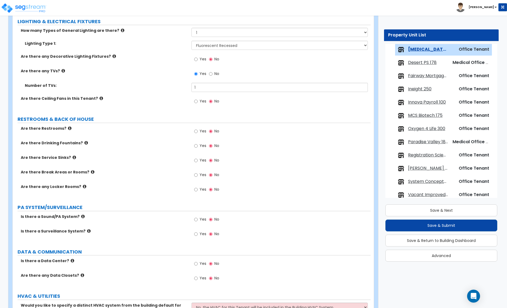
click at [198, 177] on label "Yes" at bounding box center [200, 175] width 12 height 9
click at [198, 177] on input "Yes" at bounding box center [196, 175] width 4 height 6
radio input "true"
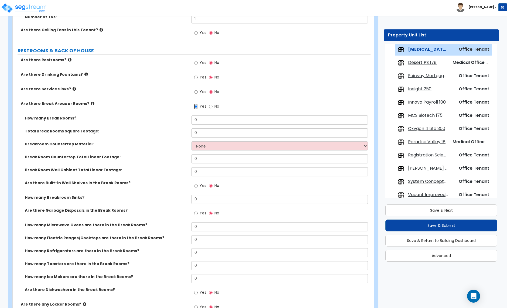
scroll to position [776, 0]
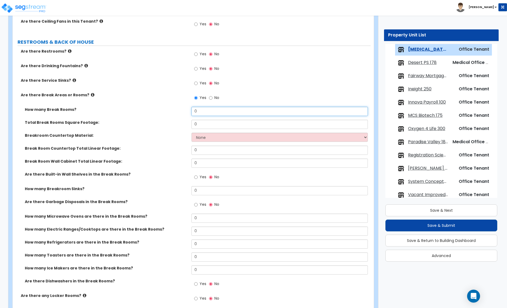
click at [200, 113] on input "0" at bounding box center [280, 111] width 176 height 9
type input "1"
click at [201, 126] on input "0" at bounding box center [280, 124] width 176 height 9
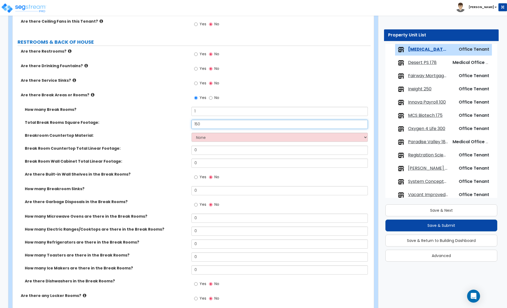
type input "150"
click at [207, 139] on select "None Plastic Laminate Solid Surface Stone Quartz Marble Tile Wood Stainless Ste…" at bounding box center [280, 137] width 176 height 9
click at [192, 134] on select "None Plastic Laminate Solid Surface Stone Quartz Marble Tile Wood Stainless Ste…" at bounding box center [280, 137] width 176 height 9
click at [208, 138] on select "None Plastic Laminate Solid Surface Stone Quartz Marble Tile Wood Stainless Ste…" at bounding box center [280, 137] width 176 height 9
select select "1"
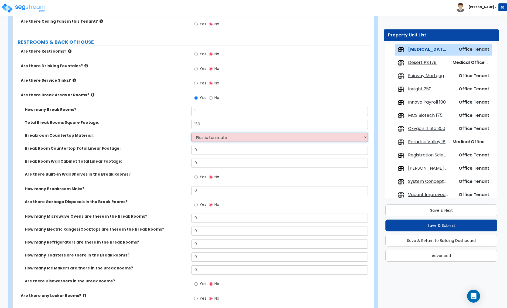
click at [192, 134] on select "None Plastic Laminate Solid Surface Stone Quartz Marble Tile Wood Stainless Ste…" at bounding box center [280, 137] width 176 height 9
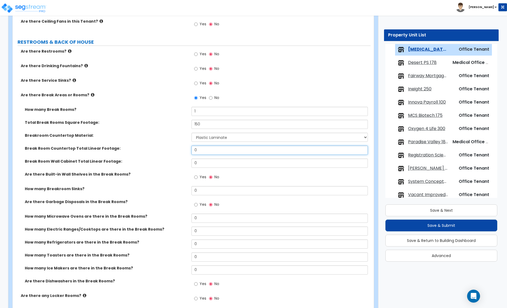
click at [204, 153] on input "0" at bounding box center [280, 150] width 176 height 9
type input "12"
click at [204, 166] on input "0" at bounding box center [280, 163] width 176 height 9
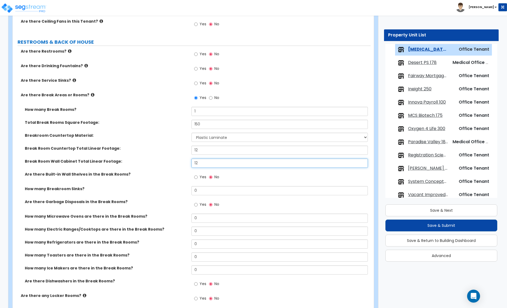
type input "12"
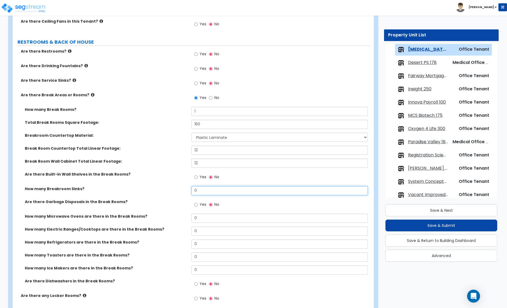
click at [200, 193] on input "0" at bounding box center [280, 190] width 176 height 9
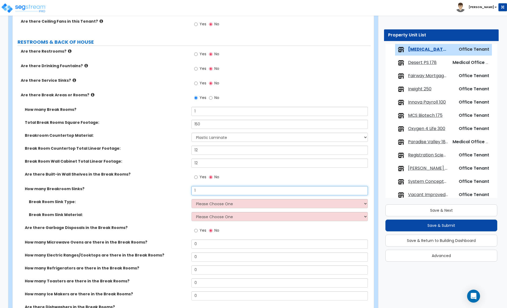
type input "1"
click at [207, 205] on select "Please Choose One Single Sink Double Sink" at bounding box center [280, 203] width 176 height 9
select select "1"
click at [192, 200] on select "Please Choose One Single Sink Double Sink" at bounding box center [280, 203] width 176 height 9
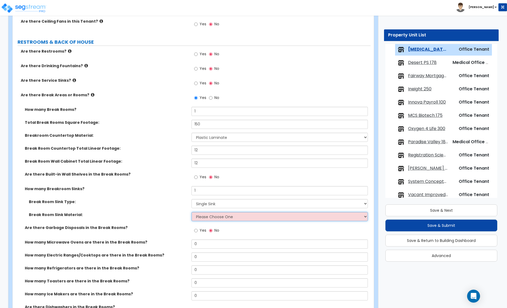
click at [208, 219] on select "Please Choose One Stainless Steel Porcelain Enamel Cast Iron" at bounding box center [280, 216] width 176 height 9
select select "1"
click at [192, 213] on select "Please Choose One Stainless Steel Porcelain Enamel Cast Iron" at bounding box center [280, 216] width 176 height 9
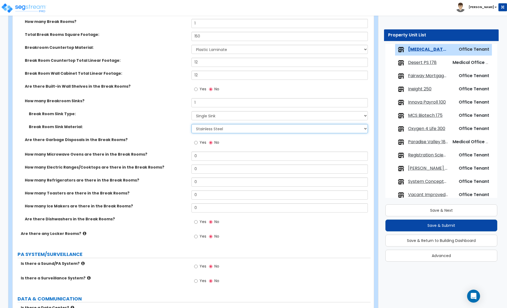
scroll to position [865, 0]
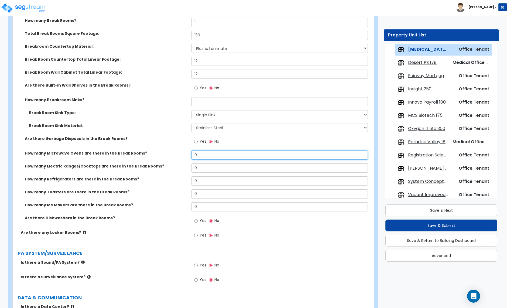
click at [204, 158] on input "0" at bounding box center [280, 155] width 176 height 9
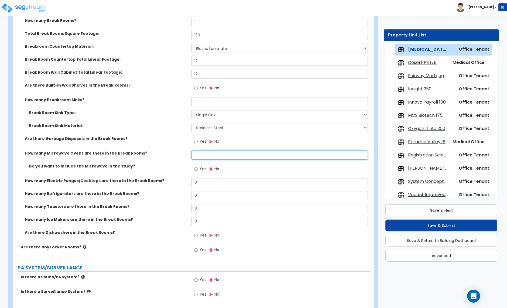
type input "1"
click at [197, 170] on input "Yes" at bounding box center [196, 169] width 4 height 6
radio input "true"
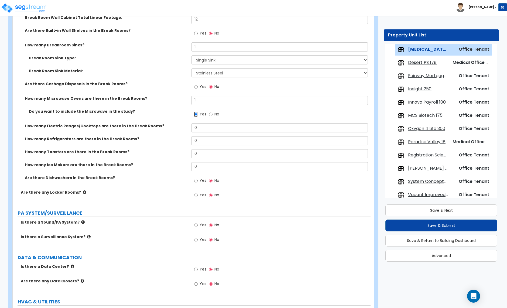
scroll to position [922, 0]
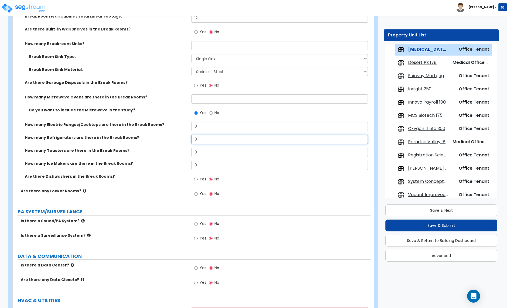
click at [200, 140] on input "0" at bounding box center [280, 139] width 176 height 9
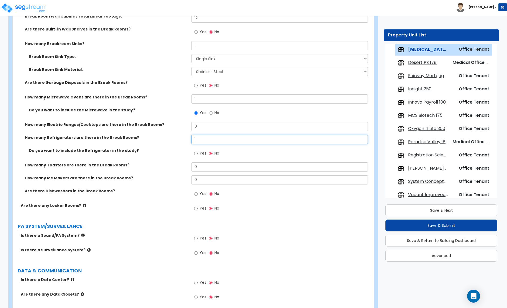
type input "1"
click at [194, 155] on input "Yes" at bounding box center [196, 154] width 4 height 6
radio input "true"
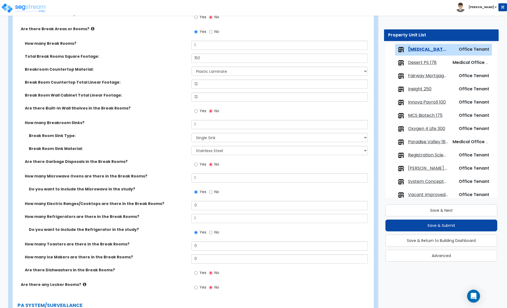
scroll to position [840, 0]
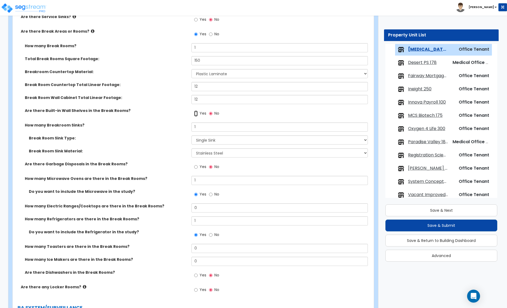
click at [196, 114] on input "Yes" at bounding box center [196, 114] width 4 height 6
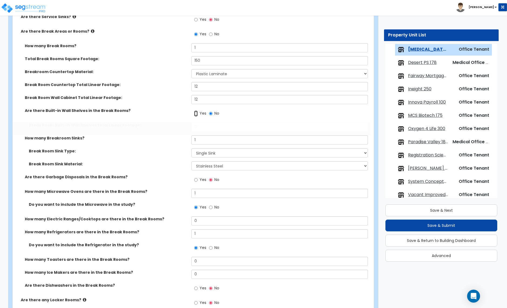
radio input "true"
click at [196, 114] on input "Yes" at bounding box center [196, 114] width 4 height 6
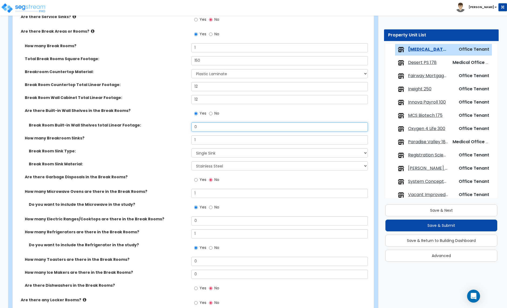
click at [199, 129] on input "0" at bounding box center [280, 127] width 176 height 9
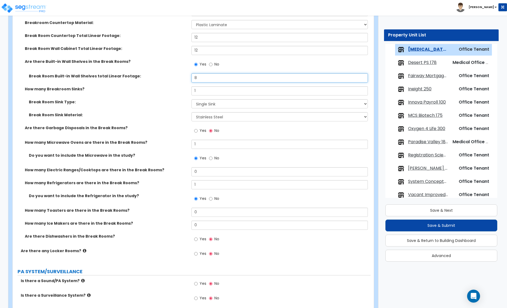
scroll to position [890, 0]
type input "8"
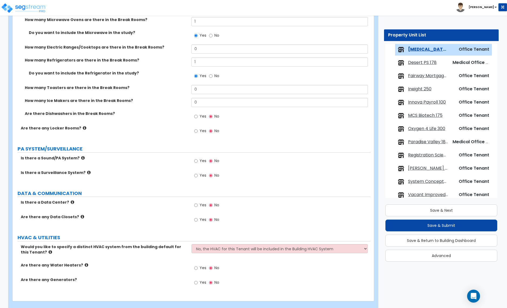
scroll to position [1022, 0]
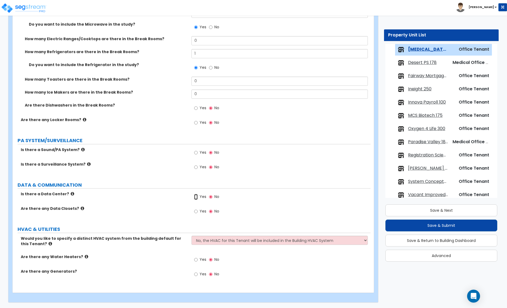
click at [196, 197] on input "Yes" at bounding box center [196, 197] width 4 height 6
radio input "true"
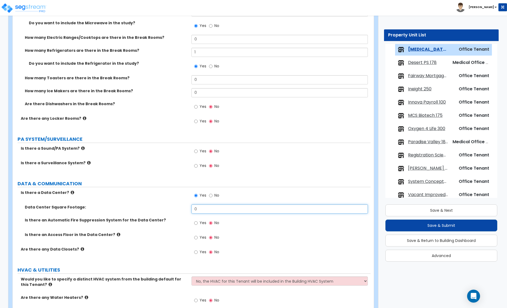
click at [202, 213] on input "0" at bounding box center [280, 209] width 176 height 9
click at [197, 253] on input "Yes" at bounding box center [196, 252] width 4 height 6
radio input "true"
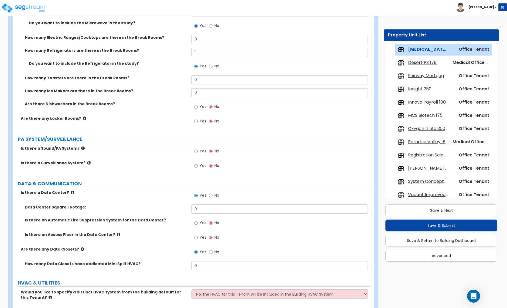
click at [81, 250] on icon at bounding box center [83, 249] width 4 height 4
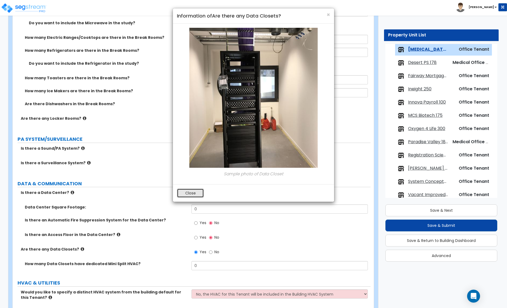
click at [189, 192] on button "Close" at bounding box center [190, 193] width 27 height 9
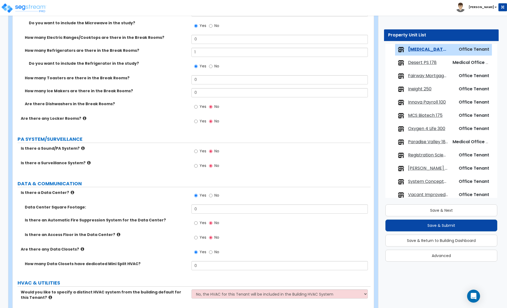
click at [71, 194] on icon at bounding box center [73, 193] width 4 height 4
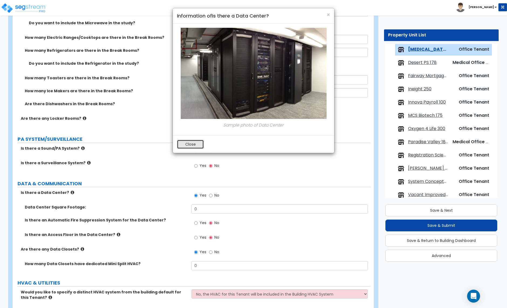
click at [189, 143] on button "Close" at bounding box center [190, 144] width 27 height 9
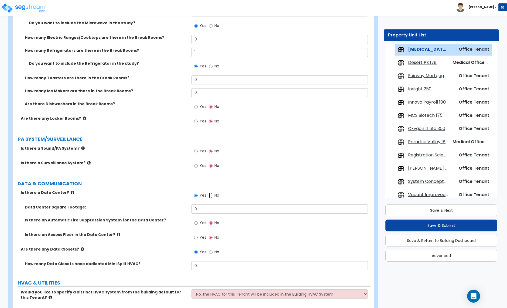
click at [211, 197] on input "No" at bounding box center [211, 196] width 4 height 6
radio input "false"
radio input "true"
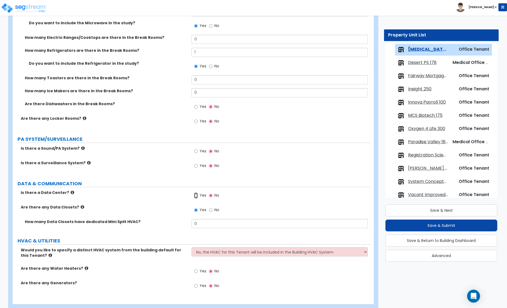
click at [197, 197] on input "Yes" at bounding box center [196, 196] width 4 height 6
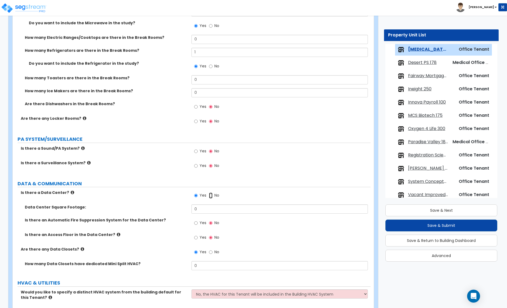
click at [211, 197] on input "No" at bounding box center [211, 196] width 4 height 6
radio input "false"
radio input "true"
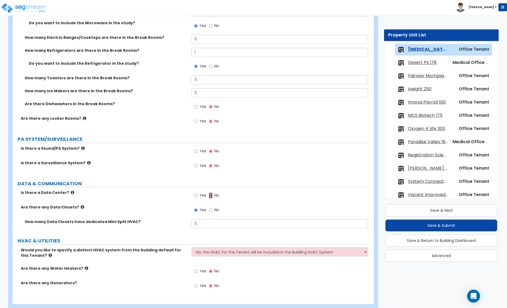
scroll to position [1035, 0]
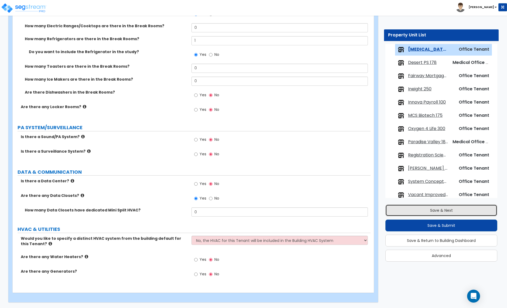
click at [438, 212] on button "Save & Next" at bounding box center [442, 211] width 112 height 12
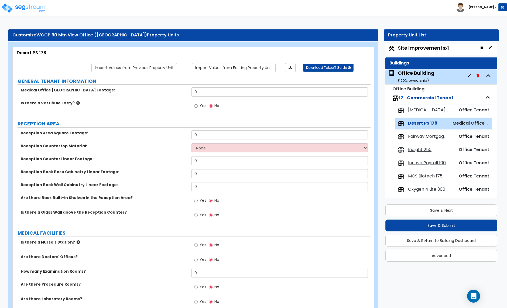
scroll to position [0, 0]
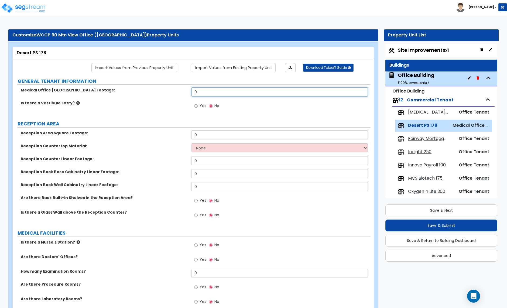
click at [204, 93] on input "0" at bounding box center [280, 91] width 176 height 9
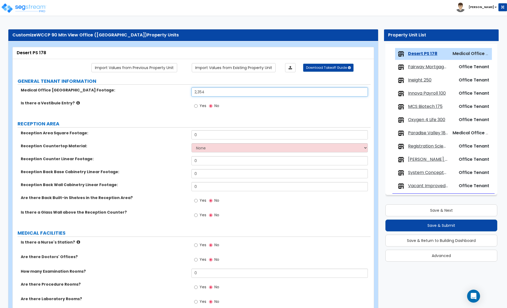
type input "2,354"
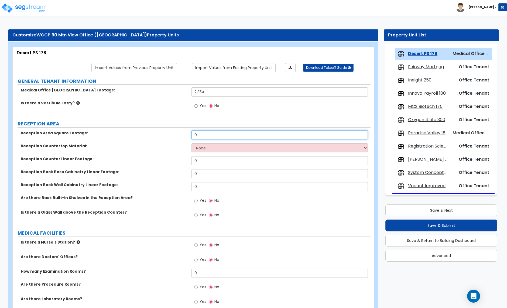
click at [202, 133] on input "0" at bounding box center [280, 134] width 176 height 9
type input "150"
click at [215, 148] on select "None Plastic Laminate Solid Surface Stone Quartz Marble Tile Wood Stainless Ste…" at bounding box center [280, 147] width 176 height 9
select select "2"
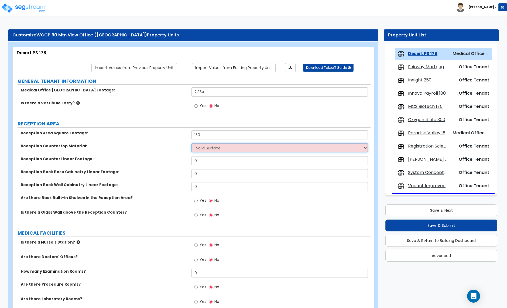
click at [192, 144] on select "None Plastic Laminate Solid Surface Stone Quartz Marble Tile Wood Stainless Ste…" at bounding box center [280, 147] width 176 height 9
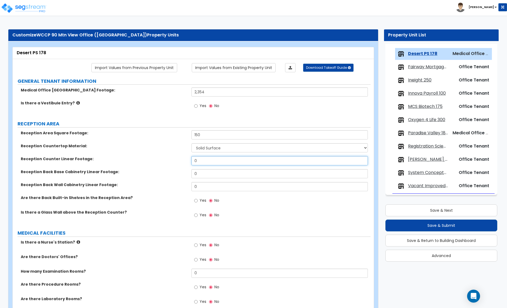
click at [206, 161] on input "0" at bounding box center [280, 160] width 176 height 9
click at [203, 162] on input "12" at bounding box center [280, 160] width 176 height 9
type input "10"
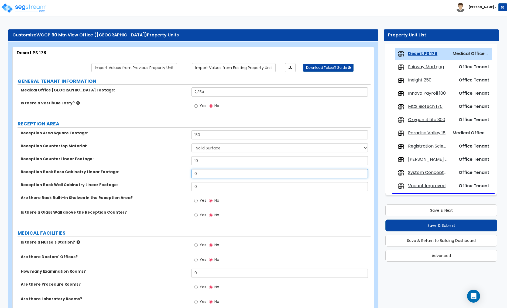
click at [208, 178] on input "0" at bounding box center [280, 173] width 176 height 9
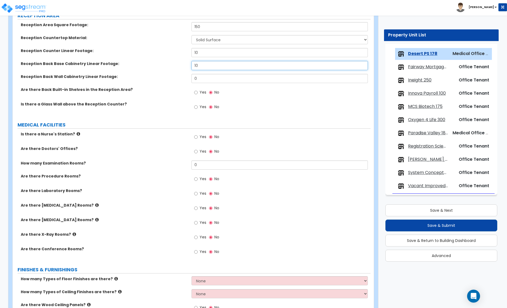
scroll to position [109, 0]
type input "10"
click at [196, 152] on input "Yes" at bounding box center [196, 151] width 4 height 6
radio input "true"
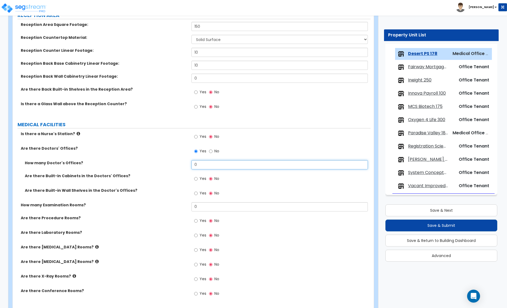
click at [201, 165] on input "0" at bounding box center [280, 164] width 176 height 9
click at [200, 166] on input "0" at bounding box center [280, 164] width 176 height 9
type input "1"
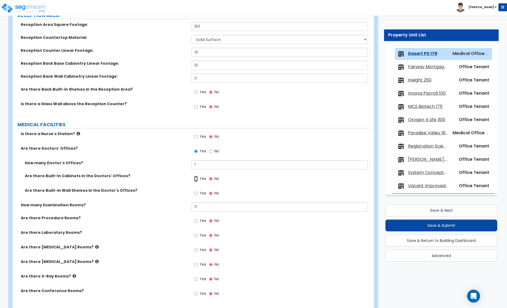
click at [196, 179] on input "Yes" at bounding box center [196, 179] width 4 height 6
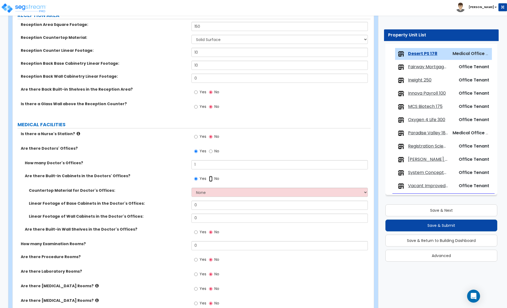
click at [211, 179] on input "No" at bounding box center [211, 179] width 4 height 6
radio input "false"
radio input "true"
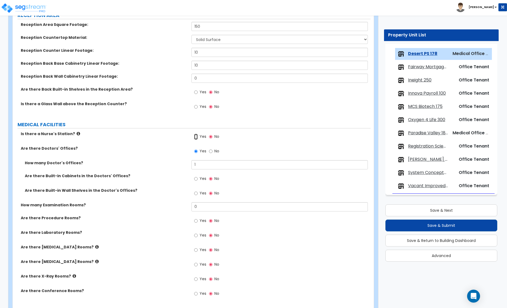
click at [197, 138] on input "Yes" at bounding box center [196, 137] width 4 height 6
radio input "true"
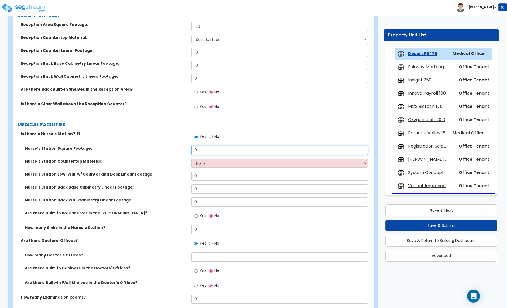
click at [208, 152] on input "0" at bounding box center [280, 150] width 176 height 9
type input "50"
click at [206, 164] on select "None Plastic Laminate Solid Surface Stone Quartz Marble Tile Wood Stainless Ste…" at bounding box center [280, 163] width 176 height 9
select select "2"
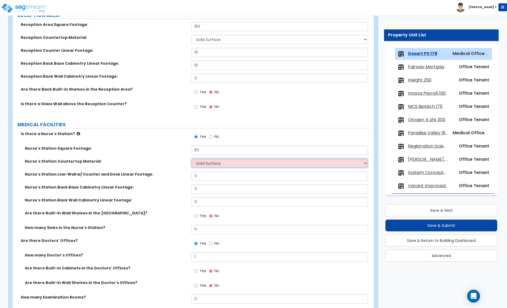
click at [192, 159] on select "None Plastic Laminate Solid Surface Stone Quartz Marble Tile Wood Stainless Ste…" at bounding box center [280, 163] width 176 height 9
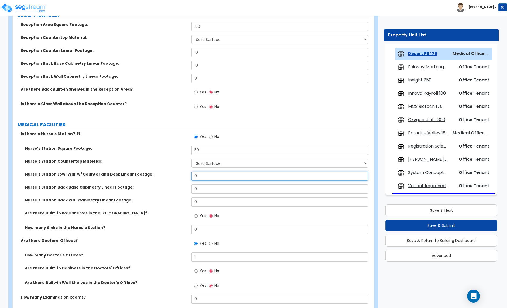
click at [201, 178] on input "0" at bounding box center [280, 176] width 176 height 9
type input "15"
click at [202, 191] on input "0" at bounding box center [280, 189] width 176 height 9
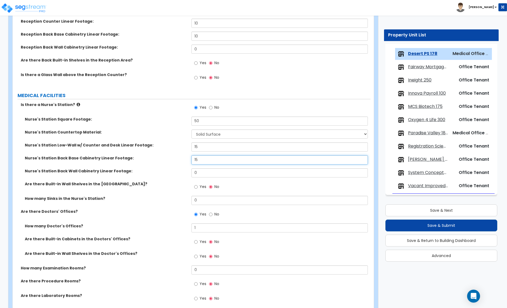
scroll to position [158, 0]
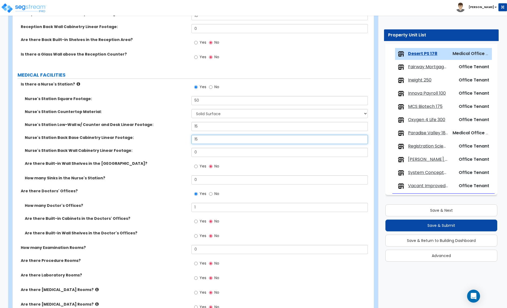
type input "15"
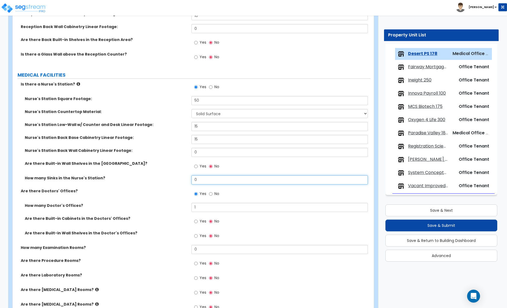
click at [205, 181] on input "0" at bounding box center [280, 179] width 176 height 9
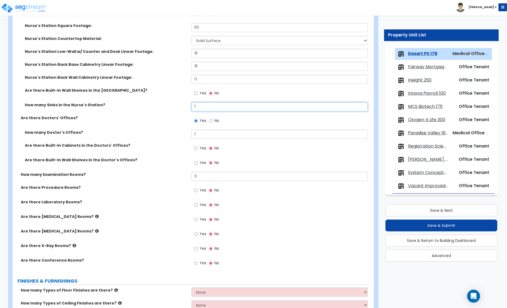
scroll to position [232, 0]
type input "1"
click at [199, 179] on input "0" at bounding box center [280, 176] width 176 height 9
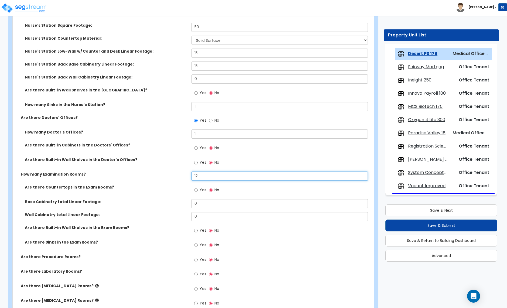
type input "12"
click at [197, 191] on input "Yes" at bounding box center [196, 190] width 4 height 6
radio input "true"
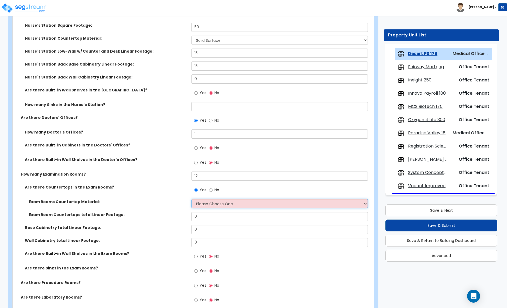
click at [214, 205] on select "Please Choose One Plastic Laminate Solid Surface Stone Quartz Marble Tile Wood …" at bounding box center [280, 203] width 176 height 9
select select "2"
click at [192, 200] on select "Please Choose One Plastic Laminate Solid Surface Stone Quartz Marble Tile Wood …" at bounding box center [280, 203] width 176 height 9
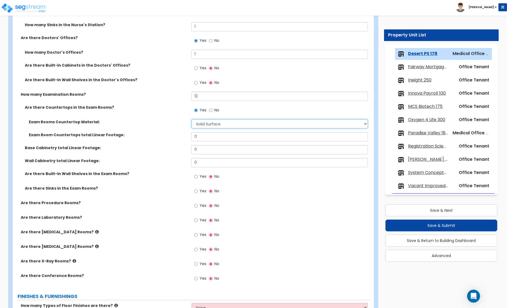
scroll to position [313, 0]
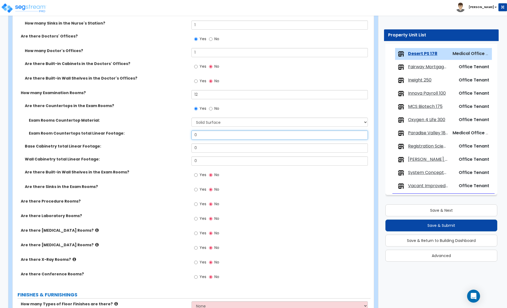
click at [200, 137] on input "0" at bounding box center [280, 135] width 176 height 9
type input "4"
click at [199, 151] on input "0" at bounding box center [280, 148] width 176 height 9
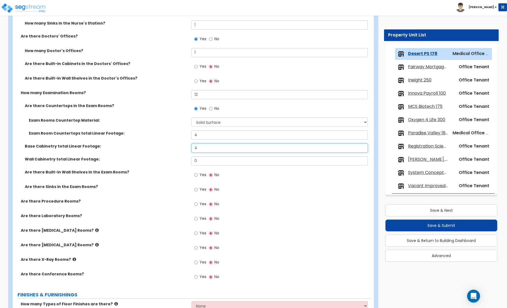
type input "4"
click at [198, 136] on input "4" at bounding box center [280, 135] width 176 height 9
type input "3"
click at [202, 149] on input "4" at bounding box center [280, 148] width 176 height 9
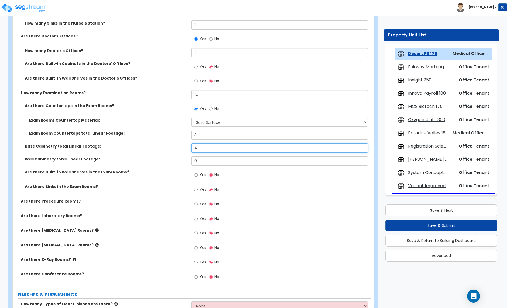
click at [202, 149] on input "4" at bounding box center [280, 148] width 176 height 9
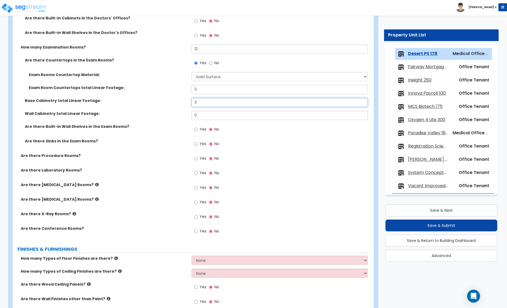
scroll to position [360, 0]
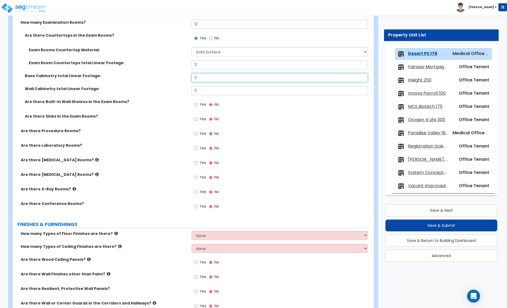
type input "3"
click at [197, 134] on input "Yes" at bounding box center [196, 134] width 4 height 6
radio input "true"
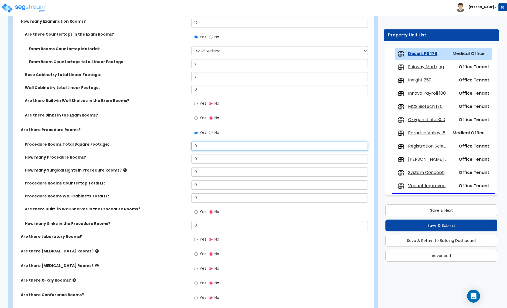
click at [197, 148] on input "0" at bounding box center [280, 146] width 176 height 9
type input "144"
click at [197, 161] on input "0" at bounding box center [280, 159] width 176 height 9
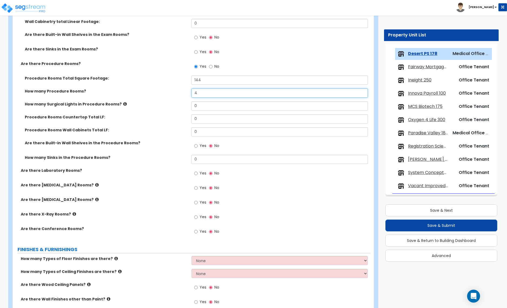
scroll to position [451, 0]
type input "4"
click at [123, 104] on icon at bounding box center [125, 103] width 4 height 4
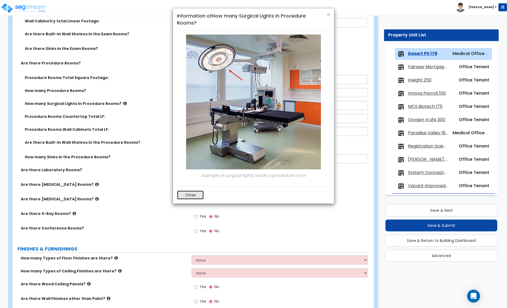
click at [191, 195] on button "Close" at bounding box center [190, 195] width 27 height 9
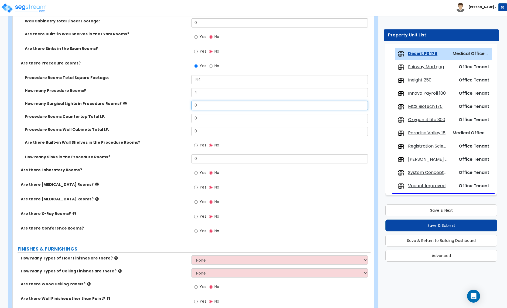
click at [197, 108] on input "0" at bounding box center [280, 105] width 176 height 9
type input "1"
click at [200, 119] on input "0" at bounding box center [280, 118] width 176 height 9
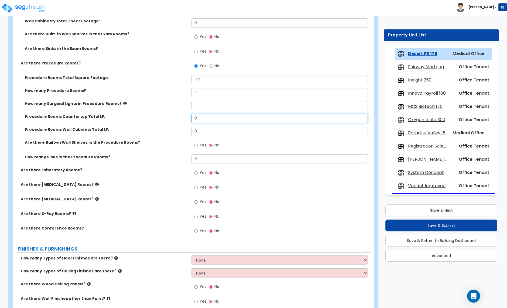
type input "8"
click at [199, 133] on input "0" at bounding box center [280, 131] width 176 height 9
click at [201, 159] on input "0" at bounding box center [280, 158] width 176 height 9
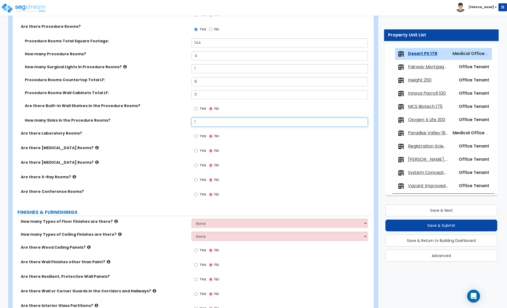
scroll to position [490, 0]
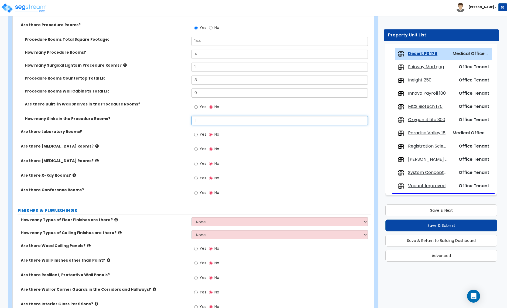
type input "1"
click at [198, 193] on input "Yes" at bounding box center [196, 193] width 4 height 6
radio input "true"
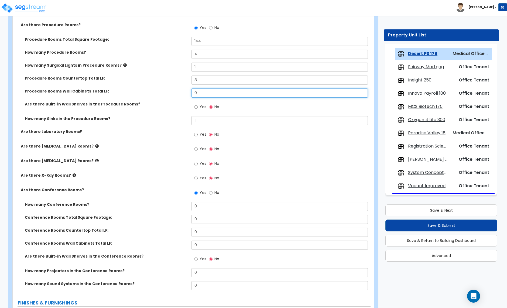
click at [198, 94] on input "0" at bounding box center [280, 93] width 176 height 9
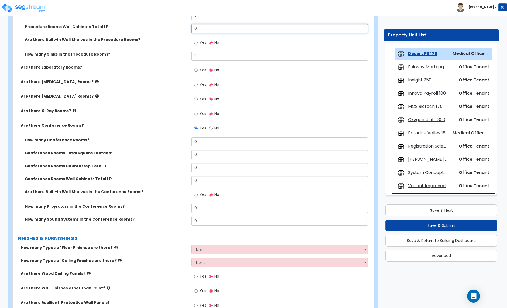
scroll to position [558, 0]
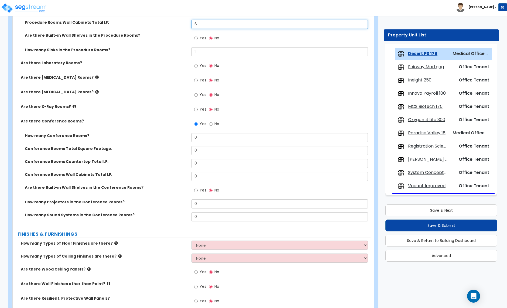
type input "6"
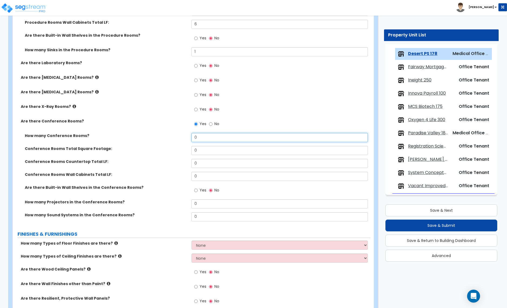
click at [201, 137] on input "0" at bounding box center [280, 137] width 176 height 9
type input "2"
type input "1"
click at [202, 151] on input "0" at bounding box center [280, 150] width 176 height 9
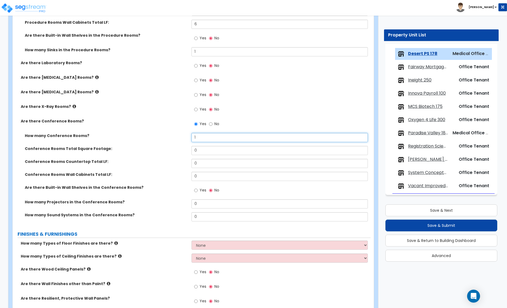
click at [198, 139] on input "1" at bounding box center [280, 137] width 176 height 9
click at [197, 176] on input "0" at bounding box center [280, 176] width 176 height 9
type input "16"
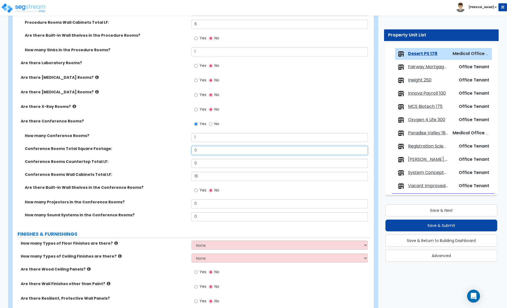
click at [200, 152] on input "0" at bounding box center [280, 150] width 176 height 9
type input "240"
click at [206, 165] on input "0" at bounding box center [280, 163] width 176 height 9
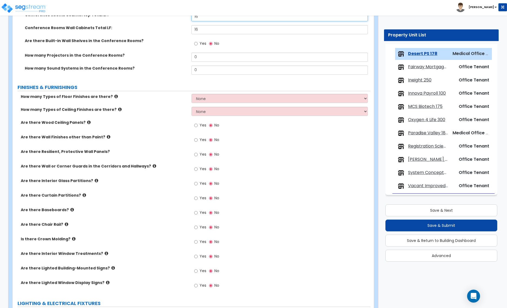
scroll to position [706, 0]
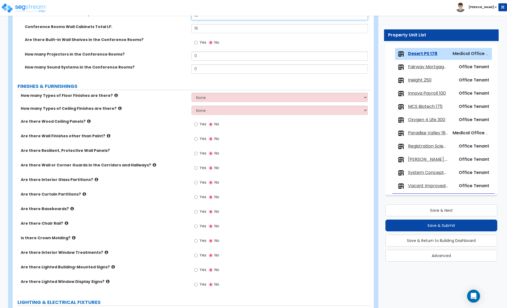
type input "16"
click at [217, 100] on select "None 1 2 3 4" at bounding box center [280, 97] width 176 height 9
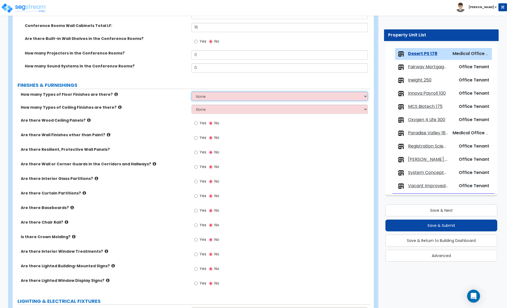
click at [212, 99] on select "None 1 2 3 4" at bounding box center [280, 96] width 176 height 9
select select "1"
click at [192, 92] on select "None 1 2 3 4" at bounding box center [280, 96] width 176 height 9
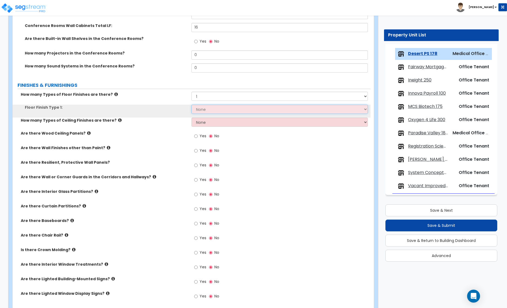
click at [205, 110] on select "None Tile Flooring Hardwood Flooring Resilient Laminate Flooring VCT Flooring S…" at bounding box center [280, 109] width 176 height 9
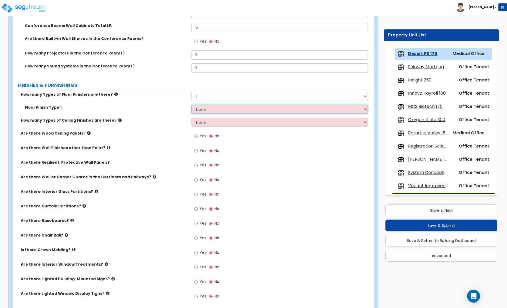
select select "4"
click at [192, 105] on select "None Tile Flooring Hardwood Flooring Resilient Laminate Flooring VCT Flooring S…" at bounding box center [280, 109] width 176 height 9
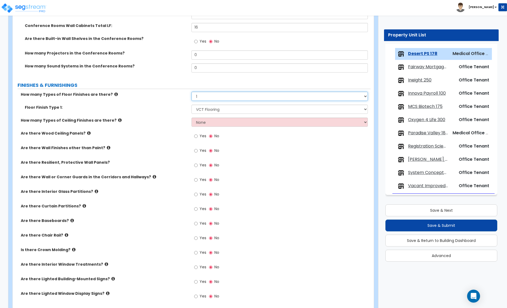
click at [203, 98] on select "None 1 2 3 4" at bounding box center [280, 96] width 176 height 9
click at [204, 126] on select "None 1 2 3" at bounding box center [280, 122] width 176 height 9
select select "1"
click at [192, 118] on select "None 1 2 3" at bounding box center [280, 122] width 176 height 9
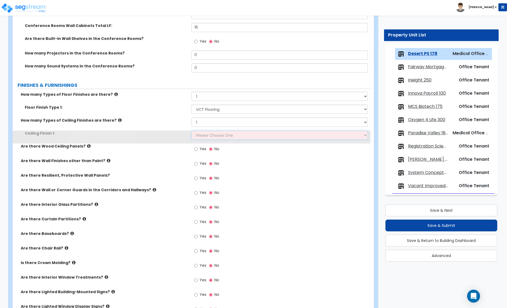
click at [207, 137] on select "Please Choose One Drop Ceiling Open Ceiling Drywall Ceiling" at bounding box center [280, 135] width 176 height 9
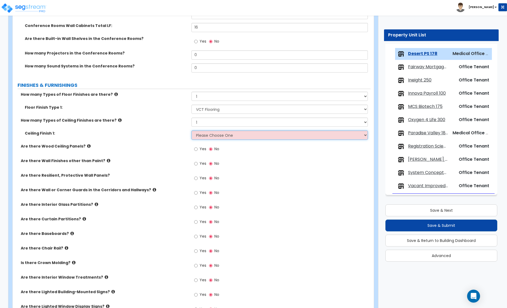
select select "1"
click at [192, 131] on select "Please Choose One Drop Ceiling Open Ceiling Drywall Ceiling" at bounding box center [280, 135] width 176 height 9
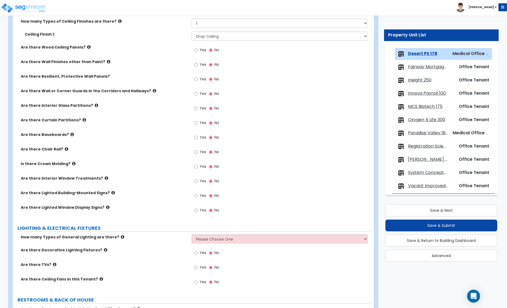
scroll to position [807, 0]
click at [197, 138] on input "Yes" at bounding box center [196, 137] width 4 height 6
radio input "true"
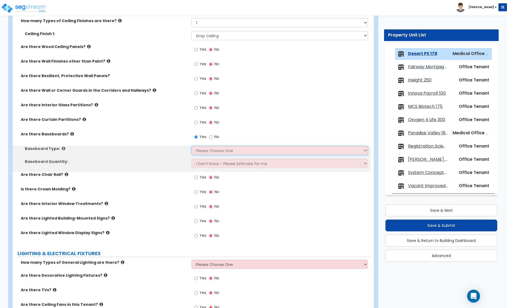
click at [206, 150] on select "Please Choose One Wood Vinyl Carpet Tile" at bounding box center [280, 150] width 176 height 9
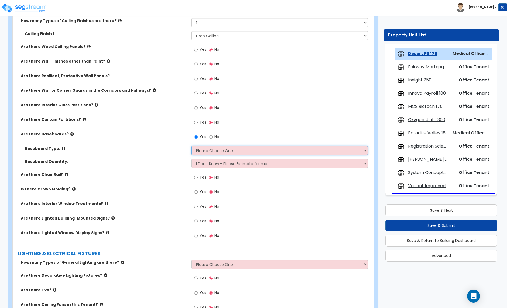
select select "2"
click at [192, 147] on select "Please Choose One Wood Vinyl Carpet Tile" at bounding box center [280, 150] width 176 height 9
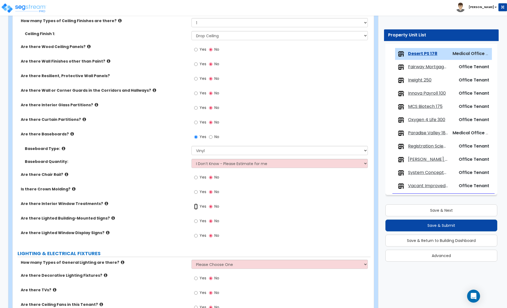
click at [197, 206] on input "Yes" at bounding box center [196, 207] width 4 height 6
radio input "true"
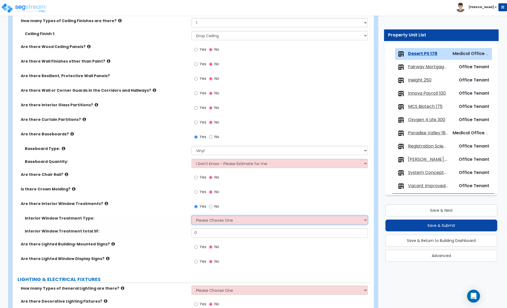
click at [206, 223] on select "Please Choose One Vertical Blinds Window Shades Venetian Blinds Wood Shutters" at bounding box center [280, 220] width 176 height 9
select select "3"
click at [192, 216] on select "Please Choose One Vertical Blinds Window Shades Venetian Blinds Wood Shutters" at bounding box center [280, 220] width 176 height 9
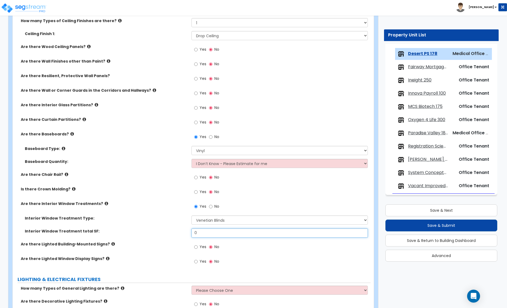
click at [201, 234] on input "0" at bounding box center [280, 233] width 176 height 9
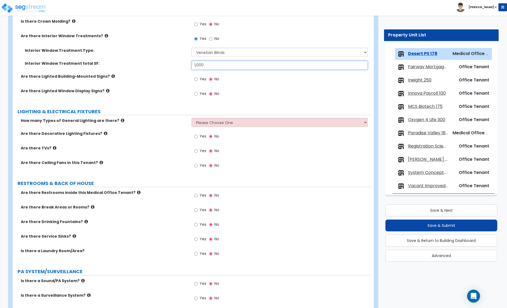
scroll to position [977, 0]
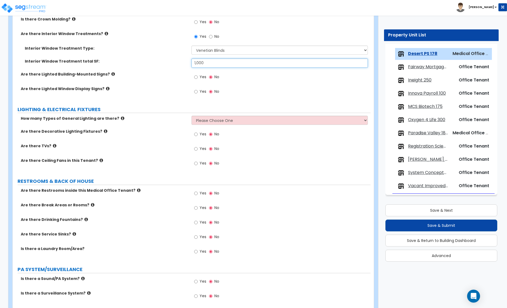
type input "1,000"
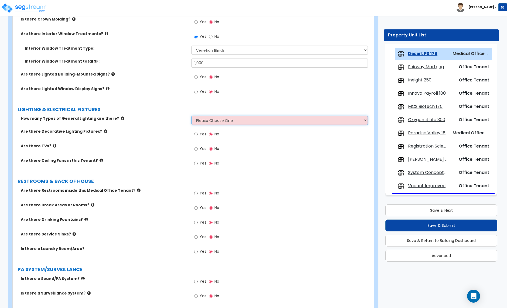
click at [216, 125] on select "Please Choose One 1 2 3" at bounding box center [280, 120] width 176 height 9
select select "1"
click at [192, 117] on select "Please Choose One 1 2 3" at bounding box center [280, 120] width 176 height 9
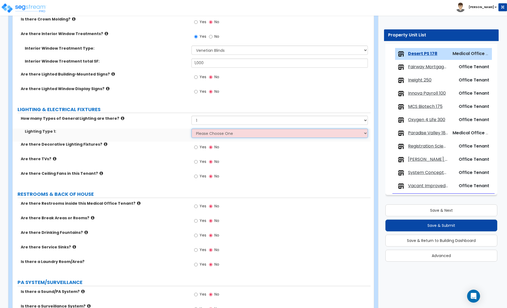
click at [205, 133] on select "Please Choose One LED Surface-Mounted LED Recessed Fluorescent Surface-Mounted …" at bounding box center [280, 133] width 176 height 9
select select "2"
click at [192, 130] on select "Please Choose One LED Surface-Mounted LED Recessed Fluorescent Surface-Mounted …" at bounding box center [280, 133] width 176 height 9
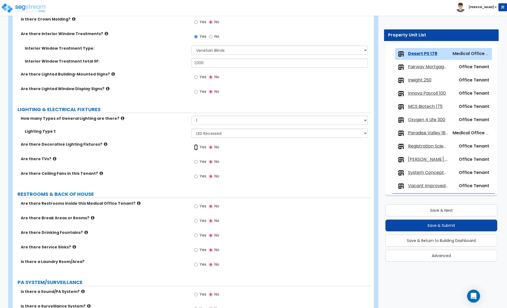
click at [195, 148] on input "Yes" at bounding box center [196, 147] width 4 height 6
radio input "true"
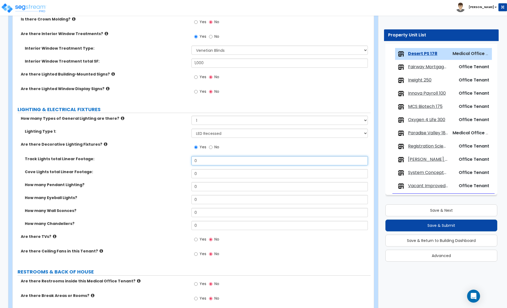
click at [204, 162] on input "0" at bounding box center [280, 160] width 176 height 9
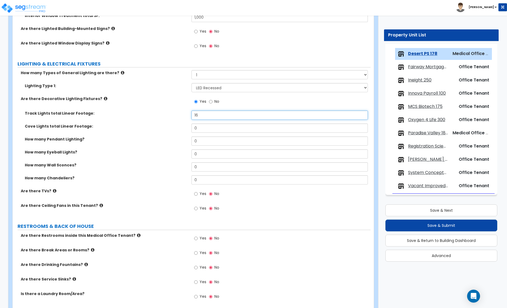
scroll to position [1024, 0]
type input "16"
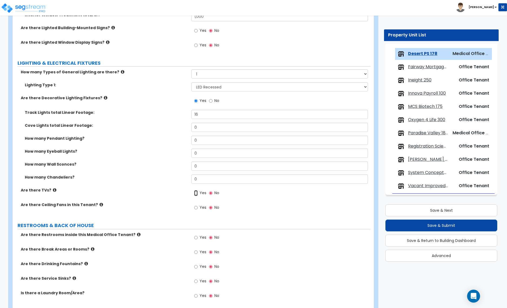
click at [197, 194] on input "Yes" at bounding box center [196, 193] width 4 height 6
radio input "true"
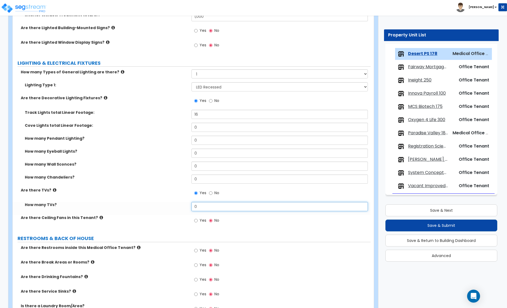
click at [200, 208] on input "0" at bounding box center [280, 206] width 176 height 9
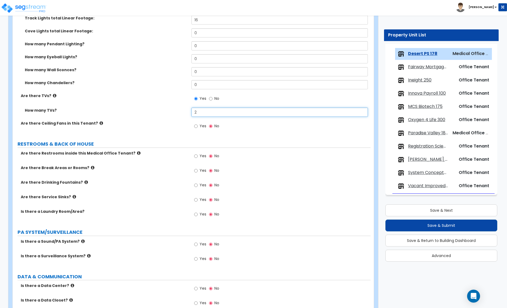
scroll to position [1119, 0]
type input "2"
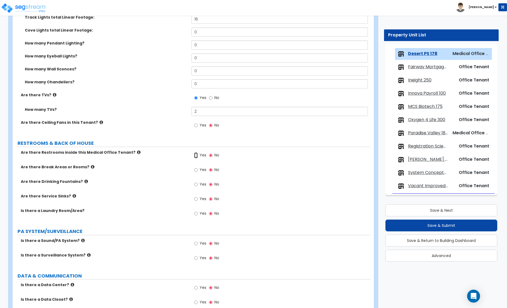
click at [197, 156] on input "Yes" at bounding box center [196, 156] width 4 height 6
radio input "true"
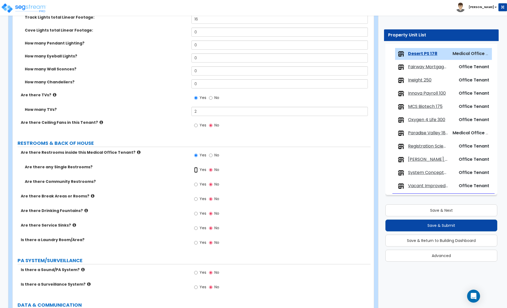
click at [196, 171] on input "Yes" at bounding box center [196, 170] width 4 height 6
radio input "true"
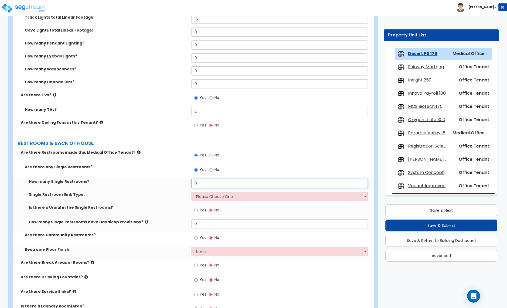
click at [202, 186] on input "0" at bounding box center [280, 183] width 176 height 9
type input "2"
click at [208, 195] on select "Please Choose One Wall-mounted Vanity-mounted" at bounding box center [280, 196] width 176 height 9
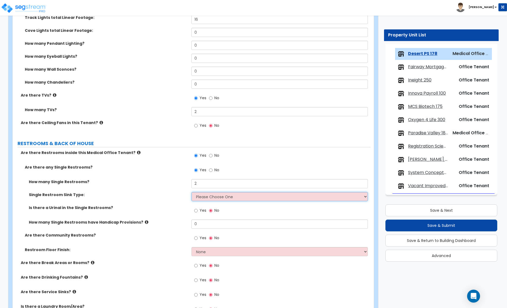
select select "1"
click at [192, 193] on select "Please Choose One Wall-mounted Vanity-mounted" at bounding box center [280, 196] width 176 height 9
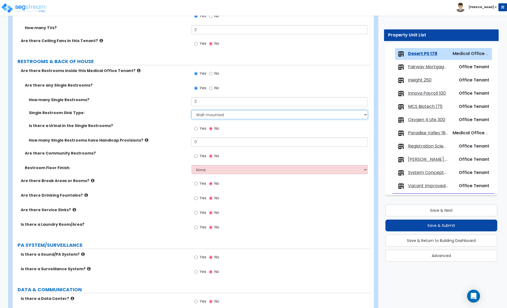
scroll to position [1202, 0]
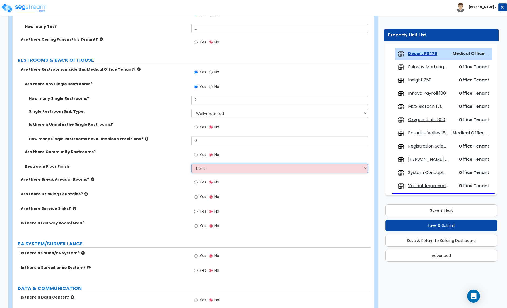
click at [218, 168] on select "None Tile Flooring Resilient Laminate Flooring VCT Flooring Sheet Vinyl Flooring" at bounding box center [280, 168] width 176 height 9
select select "2"
click at [192, 165] on select "None Tile Flooring Resilient Laminate Flooring VCT Flooring Sheet Vinyl Flooring" at bounding box center [280, 168] width 176 height 9
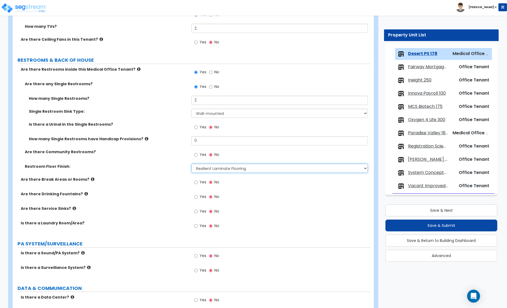
click at [227, 171] on select "None Tile Flooring Resilient Laminate Flooring VCT Flooring Sheet Vinyl Flooring" at bounding box center [280, 168] width 176 height 9
click at [192, 165] on select "None Tile Flooring Resilient Laminate Flooring VCT Flooring Sheet Vinyl Flooring" at bounding box center [280, 168] width 176 height 9
click at [195, 185] on input "Yes" at bounding box center [196, 182] width 4 height 6
radio input "true"
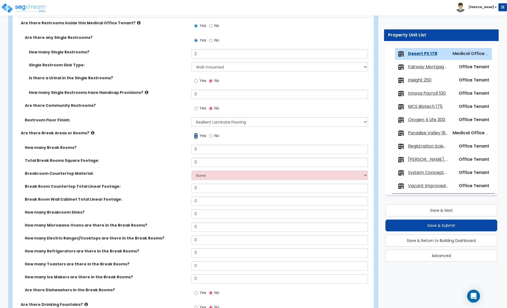
scroll to position [1249, 0]
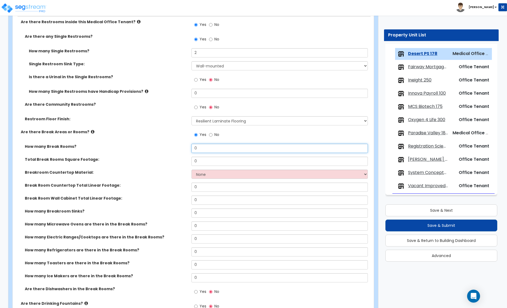
click at [198, 152] on input "0" at bounding box center [280, 148] width 176 height 9
type input "1"
click at [199, 165] on input "0" at bounding box center [280, 161] width 176 height 9
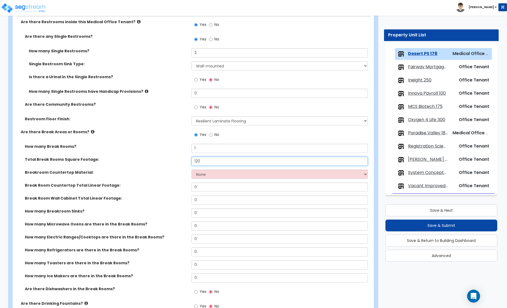
scroll to position [1250, 0]
type input "120"
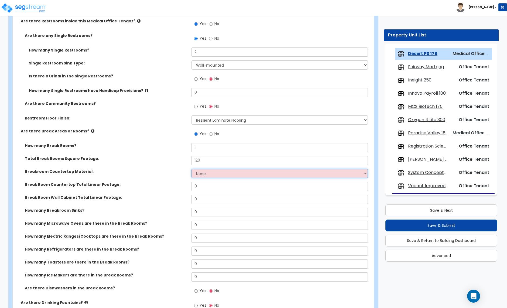
click at [203, 176] on select "None Plastic Laminate Solid Surface Stone Quartz Marble Tile Wood Stainless Ste…" at bounding box center [280, 173] width 176 height 9
select select "2"
click at [192, 170] on select "None Plastic Laminate Solid Surface Stone Quartz Marble Tile Wood Stainless Ste…" at bounding box center [280, 173] width 176 height 9
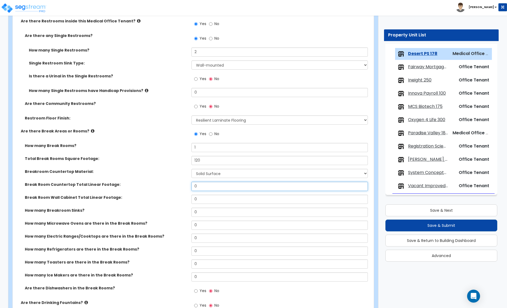
click at [202, 188] on input "0" at bounding box center [280, 186] width 176 height 9
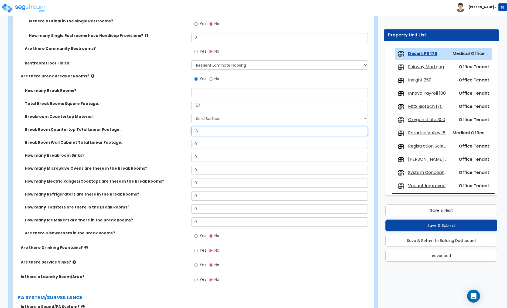
scroll to position [1312, 0]
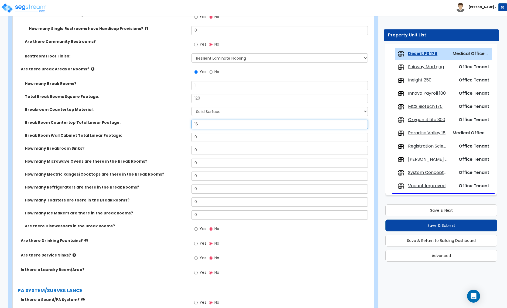
type input "16"
click at [201, 138] on input "0" at bounding box center [280, 137] width 176 height 9
type input "12"
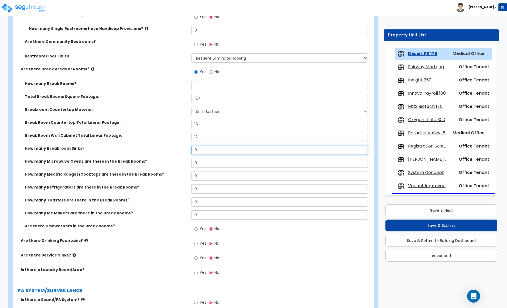
click at [205, 152] on input "0" at bounding box center [280, 150] width 176 height 9
type input "1"
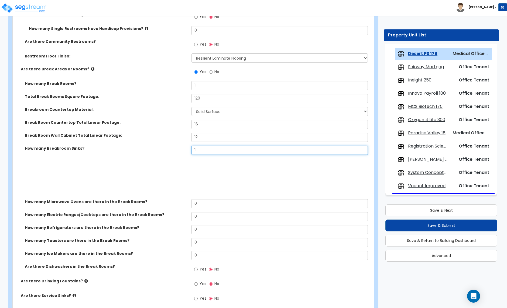
select select "1"
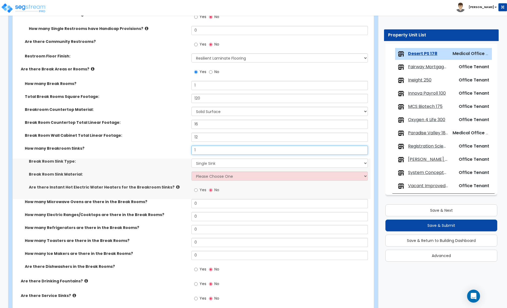
type input "1"
click at [207, 165] on select "Please Choose One Single Sink Double Sink" at bounding box center [280, 163] width 176 height 9
select select "2"
click at [192, 160] on select "Please Choose One Single Sink Double Sink" at bounding box center [280, 163] width 176 height 9
click at [206, 177] on select "Please Choose One Stainless Steel Porcelain Enamel Cast Iron" at bounding box center [280, 176] width 176 height 9
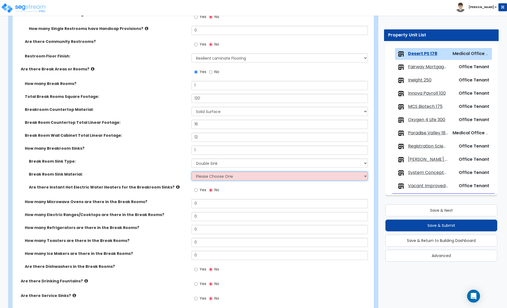
select select "1"
click at [192, 172] on select "Please Choose One Stainless Steel Porcelain Enamel Cast Iron" at bounding box center [280, 176] width 176 height 9
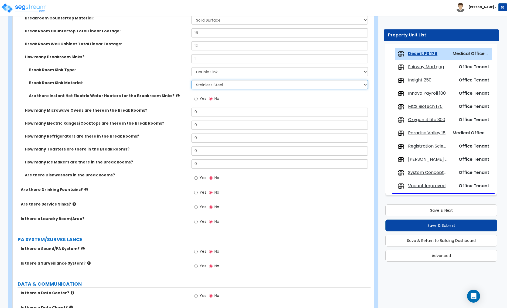
scroll to position [1407, 0]
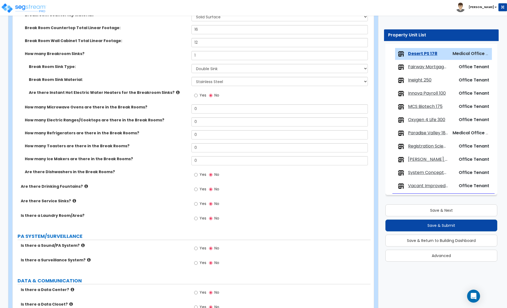
click at [176, 94] on icon at bounding box center [178, 92] width 4 height 4
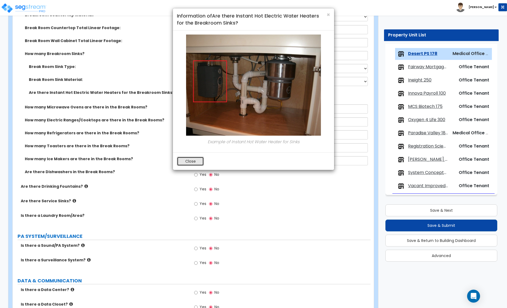
click at [190, 158] on button "Close" at bounding box center [190, 161] width 27 height 9
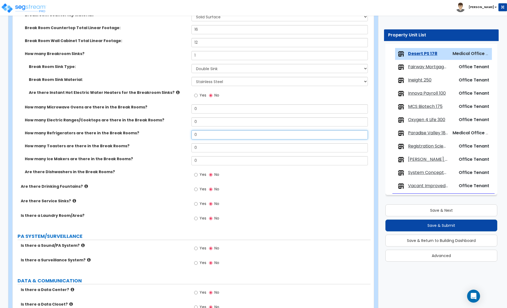
click at [198, 135] on input "0" at bounding box center [280, 134] width 176 height 9
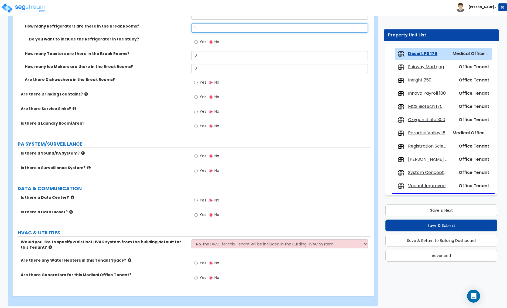
scroll to position [1519, 0]
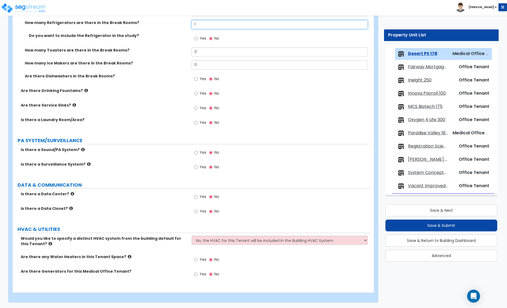
type input "1"
click at [198, 107] on input "Yes" at bounding box center [196, 108] width 4 height 6
radio input "true"
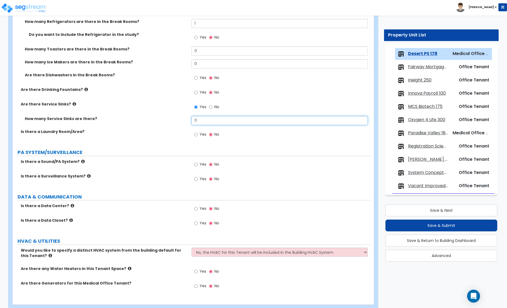
click at [199, 123] on input "0" at bounding box center [280, 120] width 176 height 9
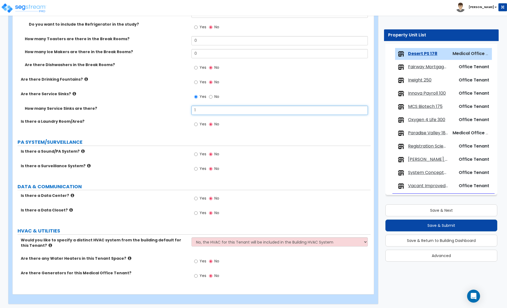
scroll to position [1532, 0]
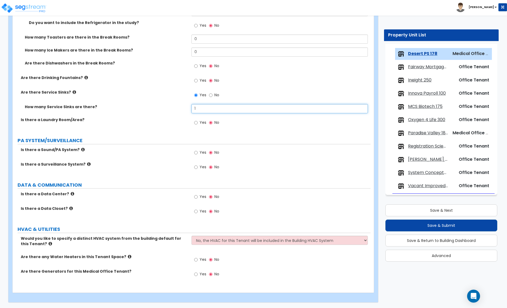
type input "1"
click at [197, 211] on input "Yes" at bounding box center [196, 212] width 4 height 6
radio input "true"
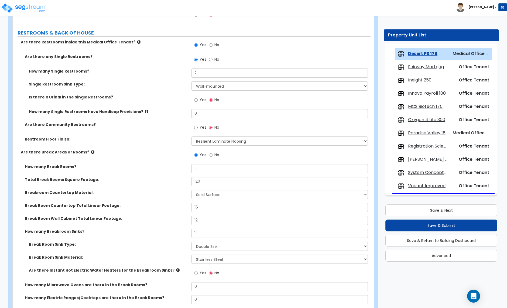
scroll to position [1223, 0]
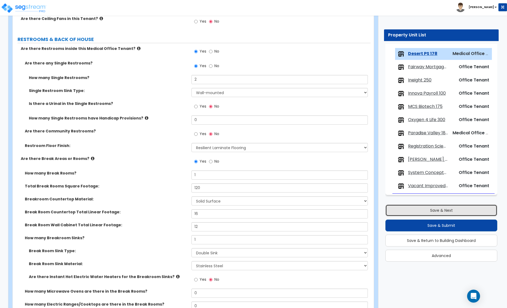
click at [412, 212] on button "Save & Next" at bounding box center [442, 211] width 112 height 12
